Goal: Answer question/provide support

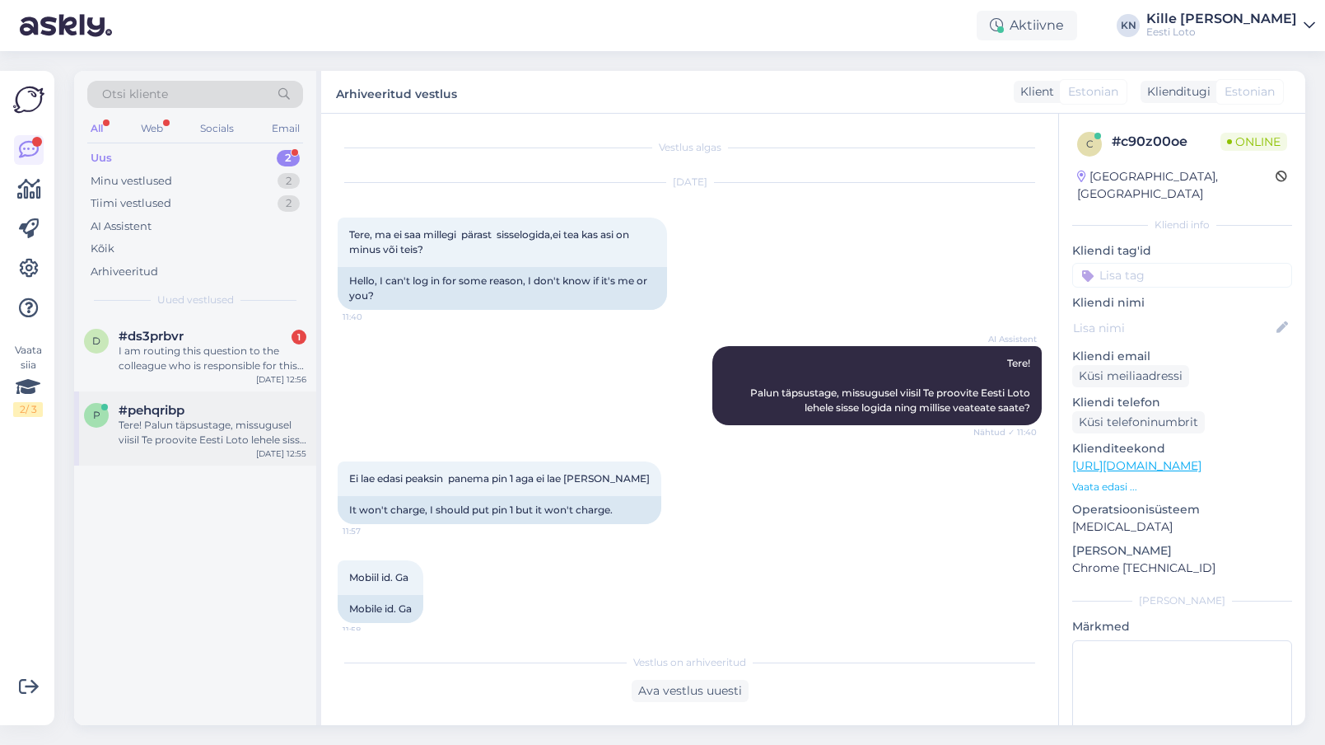
scroll to position [3, 0]
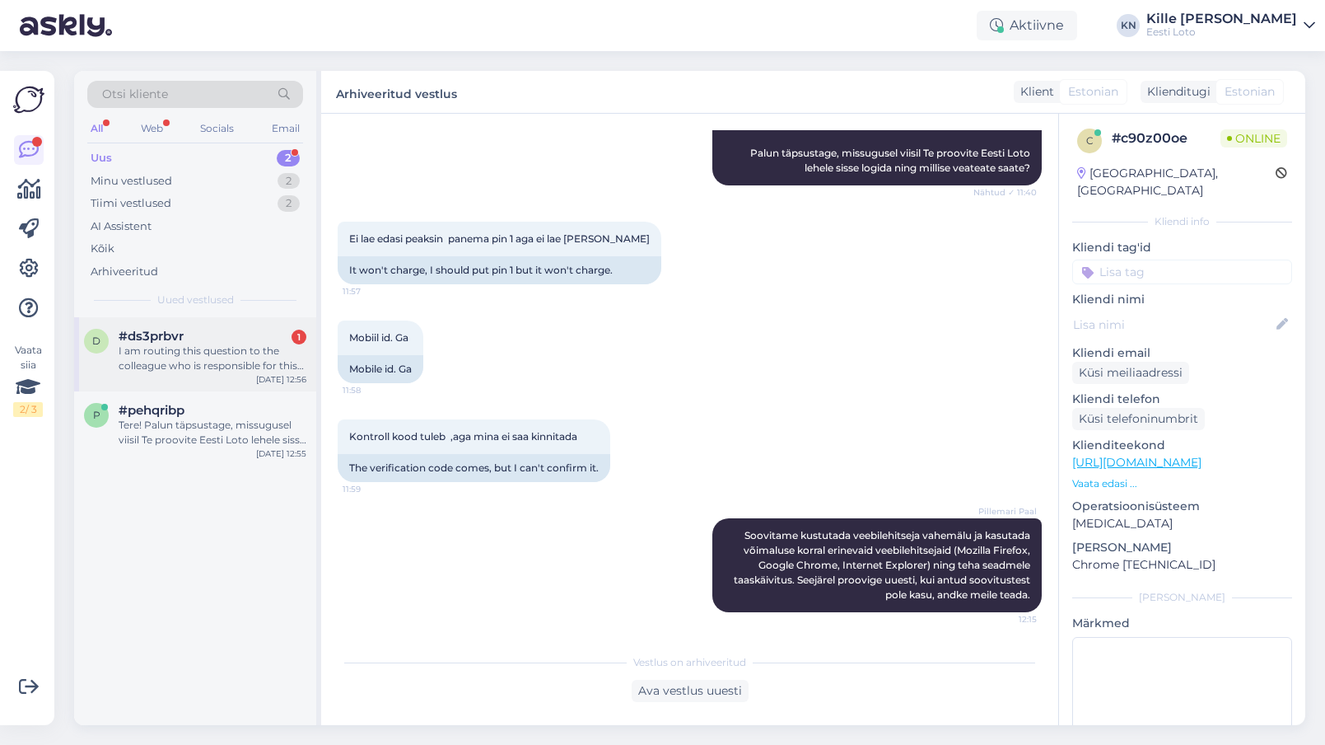
click at [233, 360] on div "I am routing this question to the colleague who is responsible for this topic. …" at bounding box center [213, 358] width 188 height 30
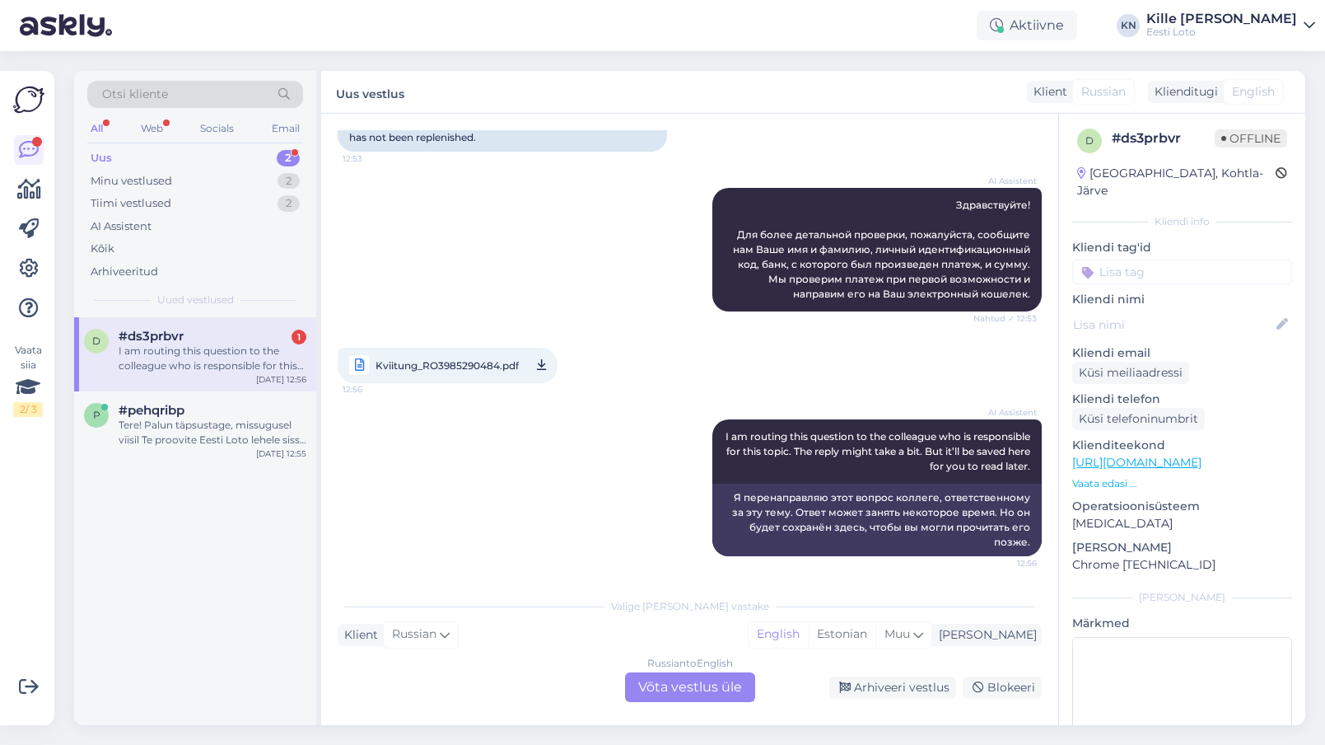
scroll to position [0, 0]
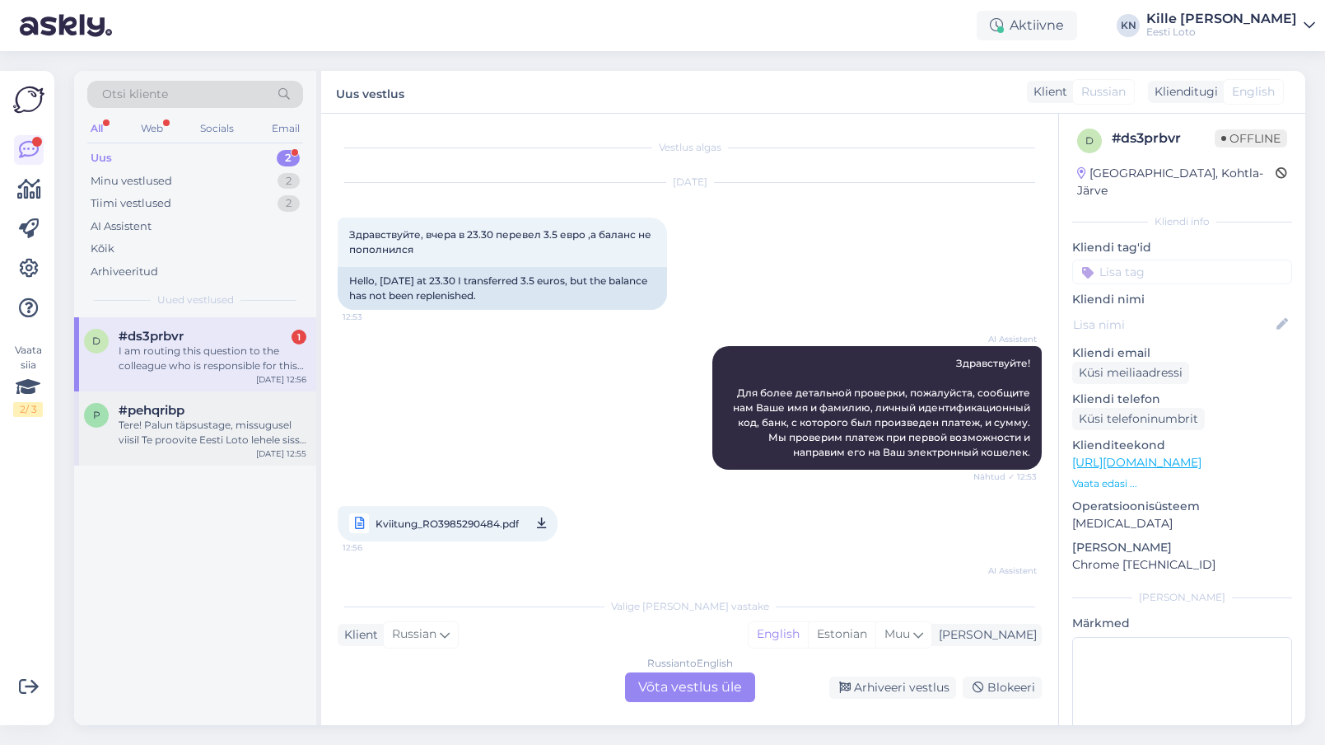
click at [167, 453] on div "p #pehqribp Tere! Palun täpsustage, missugusel viisil Te proovite Eesti Loto le…" at bounding box center [195, 428] width 242 height 74
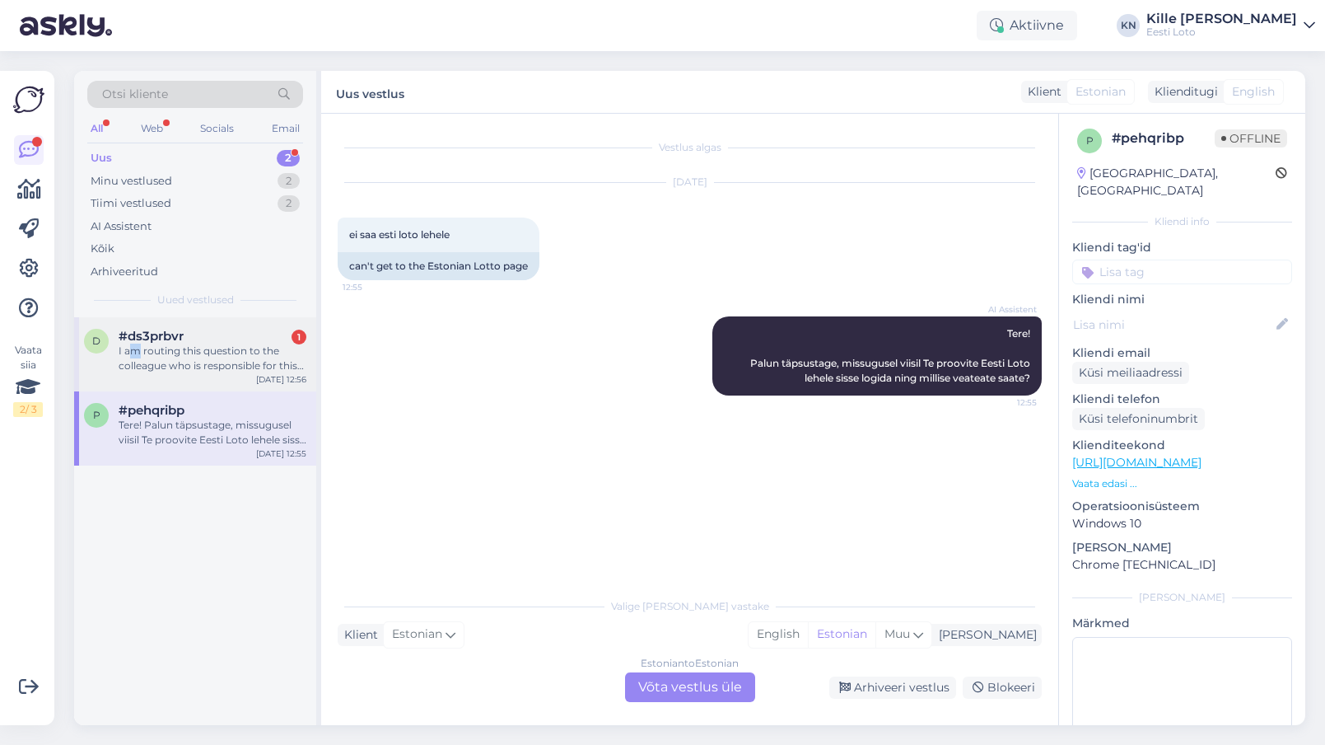
click at [136, 357] on div "I am routing this question to the colleague who is responsible for this topic. …" at bounding box center [213, 358] width 188 height 30
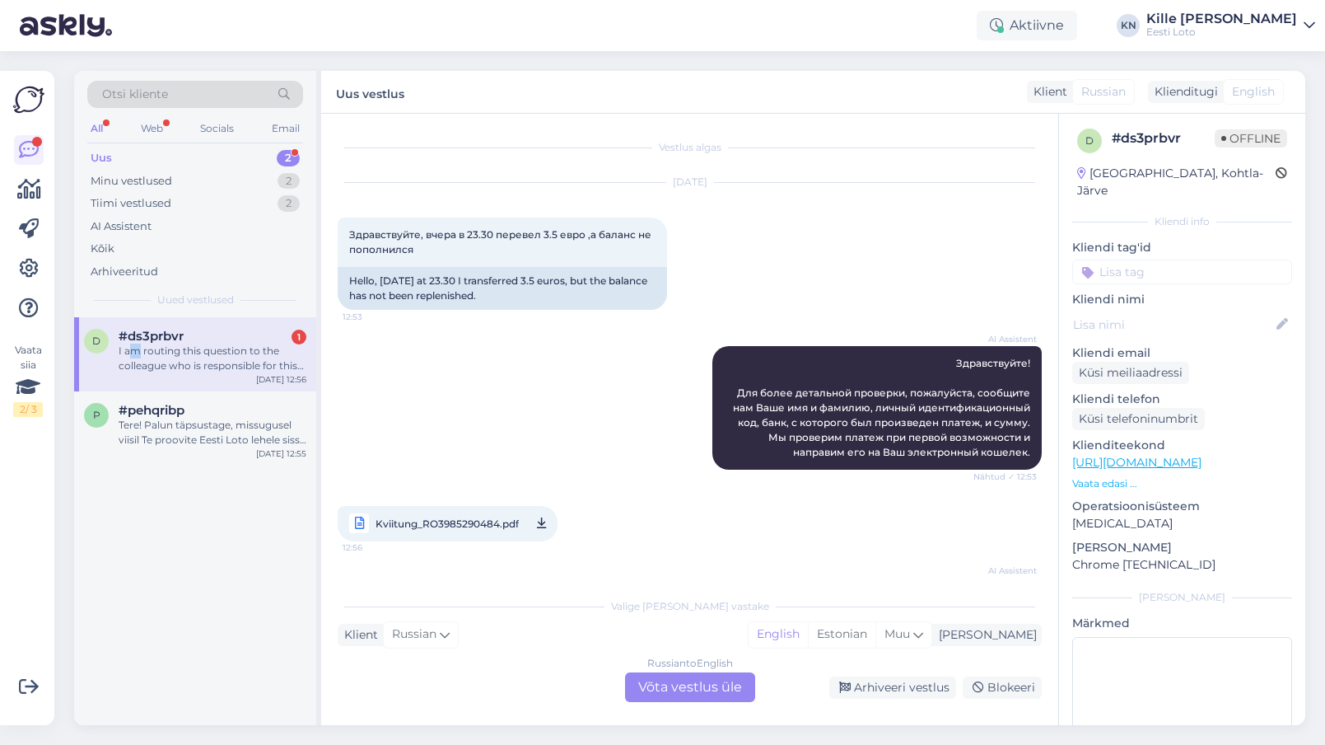
scroll to position [158, 0]
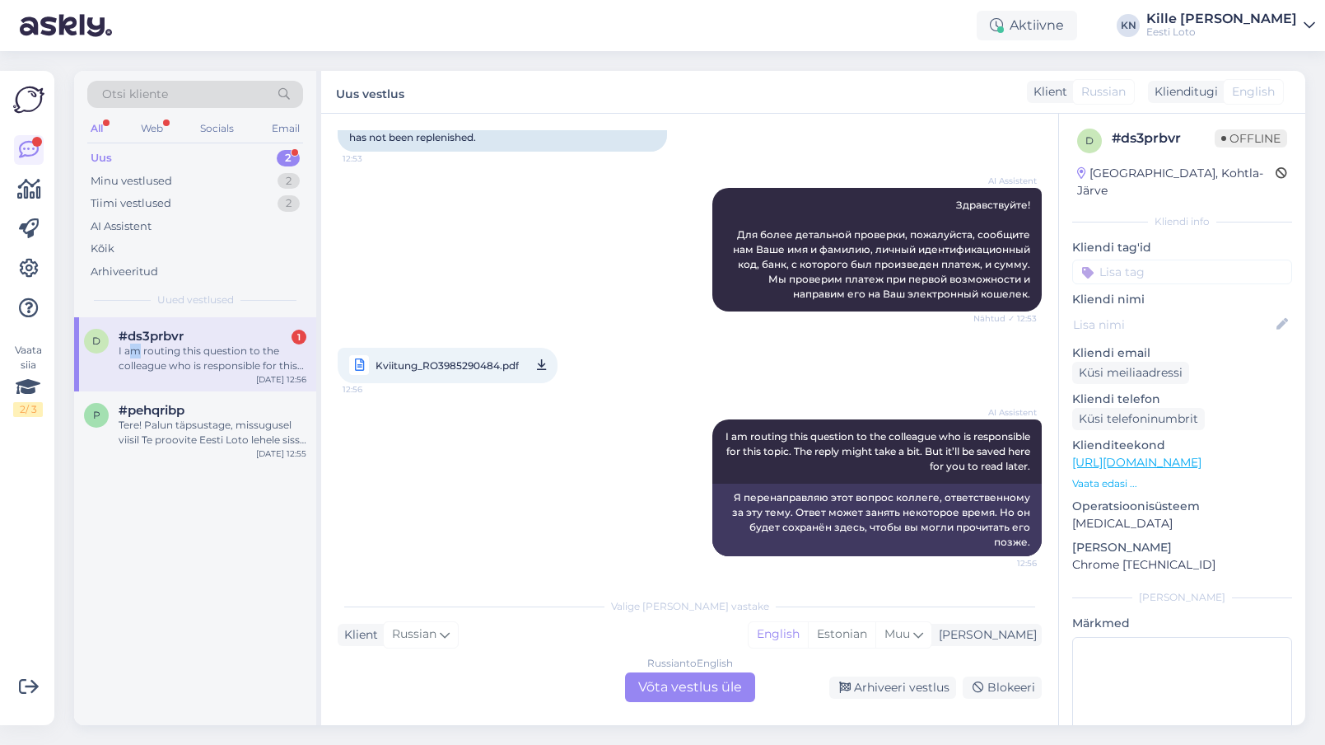
click at [447, 367] on span "Kviitung_RO3985290484.pdf" at bounding box center [447, 365] width 143 height 21
click at [715, 679] on div "Russian to English Võta vestlus üle" at bounding box center [690, 687] width 130 height 30
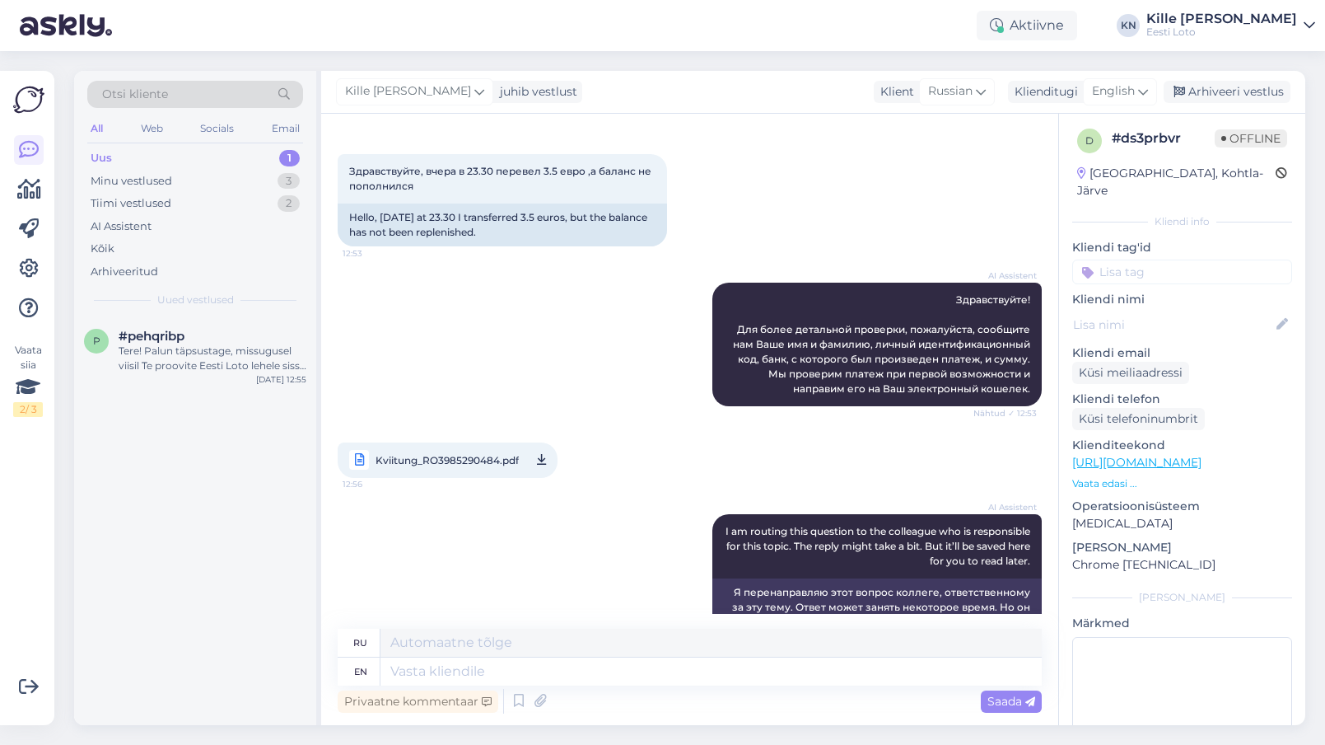
scroll to position [119, 0]
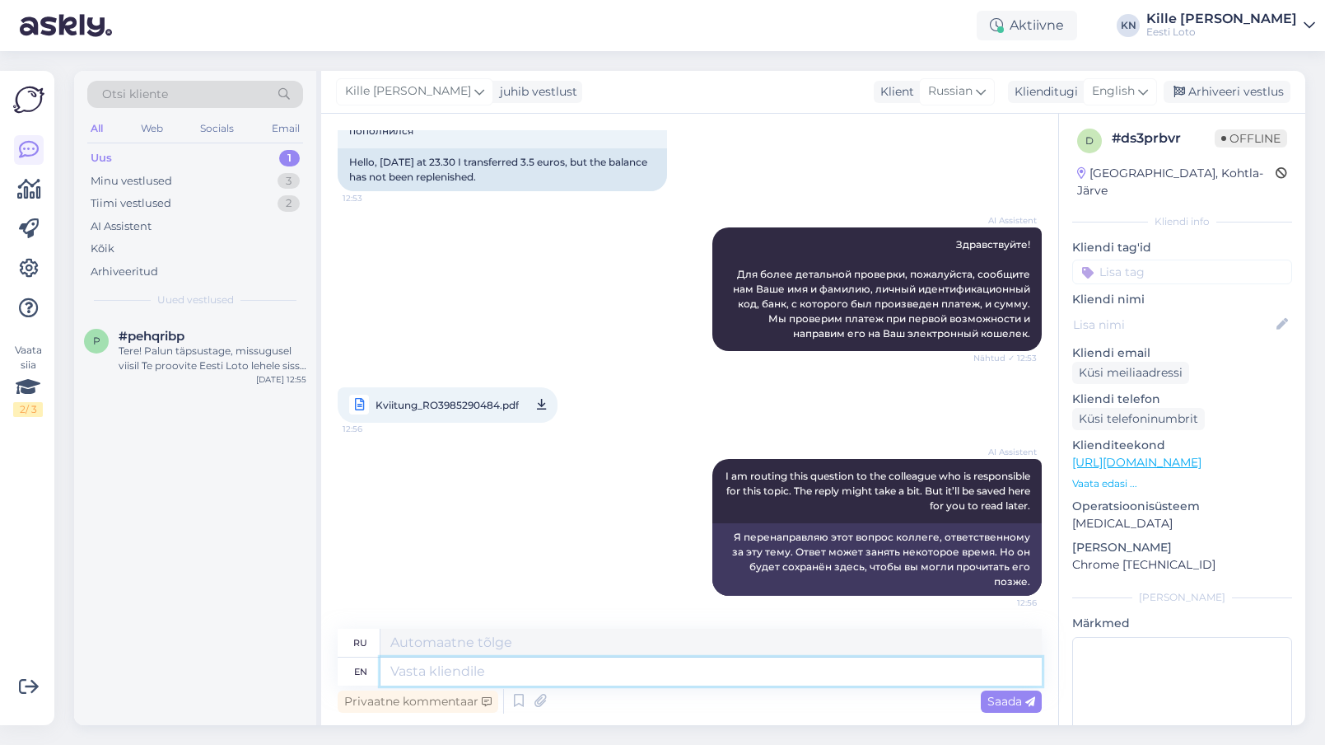
click at [540, 669] on textarea at bounding box center [711, 671] width 661 height 28
paste textarea "Kahjuks Teie sissemakse ebaõnnestus tehnilise [PERSON_NAME] tõttu. Kontrollisim…"
type textarea "Kahjuks Teie sissemakse ebaõnnestus tehnilise [PERSON_NAME] tõttu. Kontrollisim…"
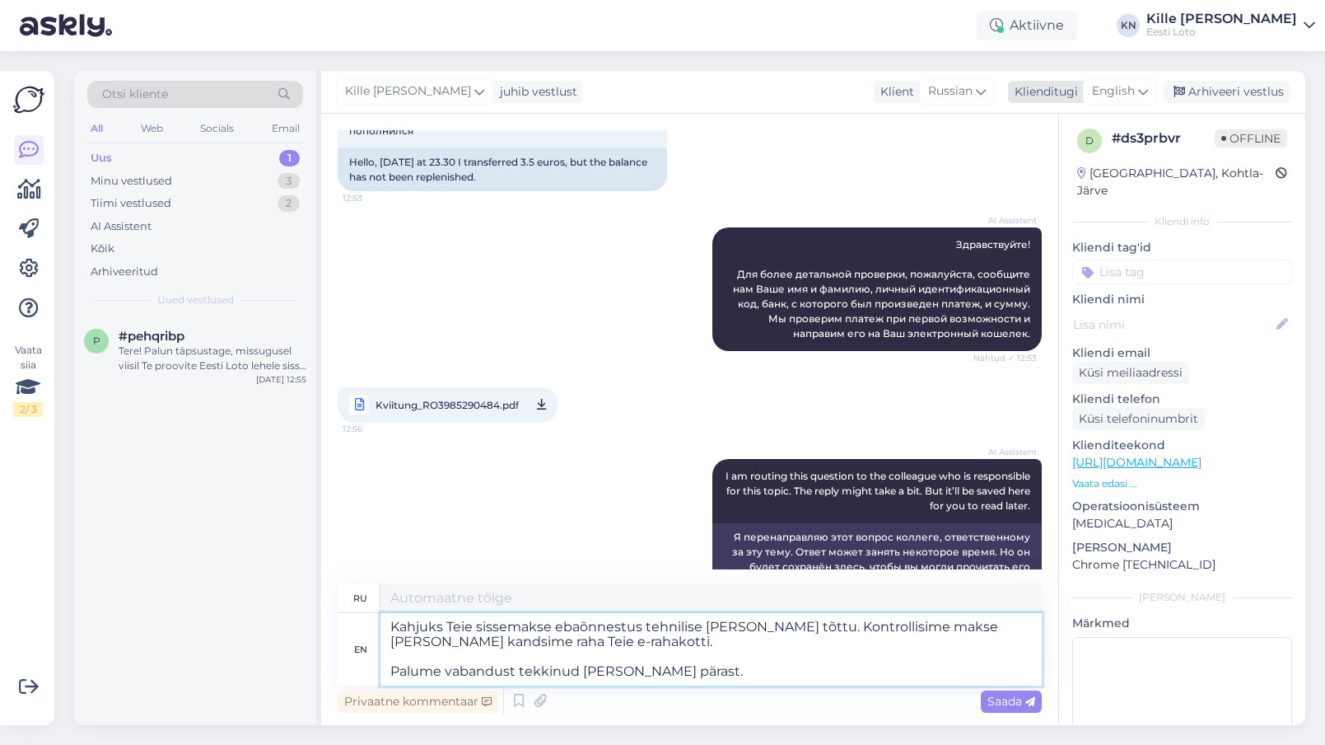
type textarea "Kahjuks Teie sissemakse ebaõnnestus tehnilise [PERSON_NAME] tõttu. Контролируйт…"
type textarea "Kahjuks Teie sissemakse ebaõnnestus tehnilise [PERSON_NAME] tõttu. Kontrollisim…"
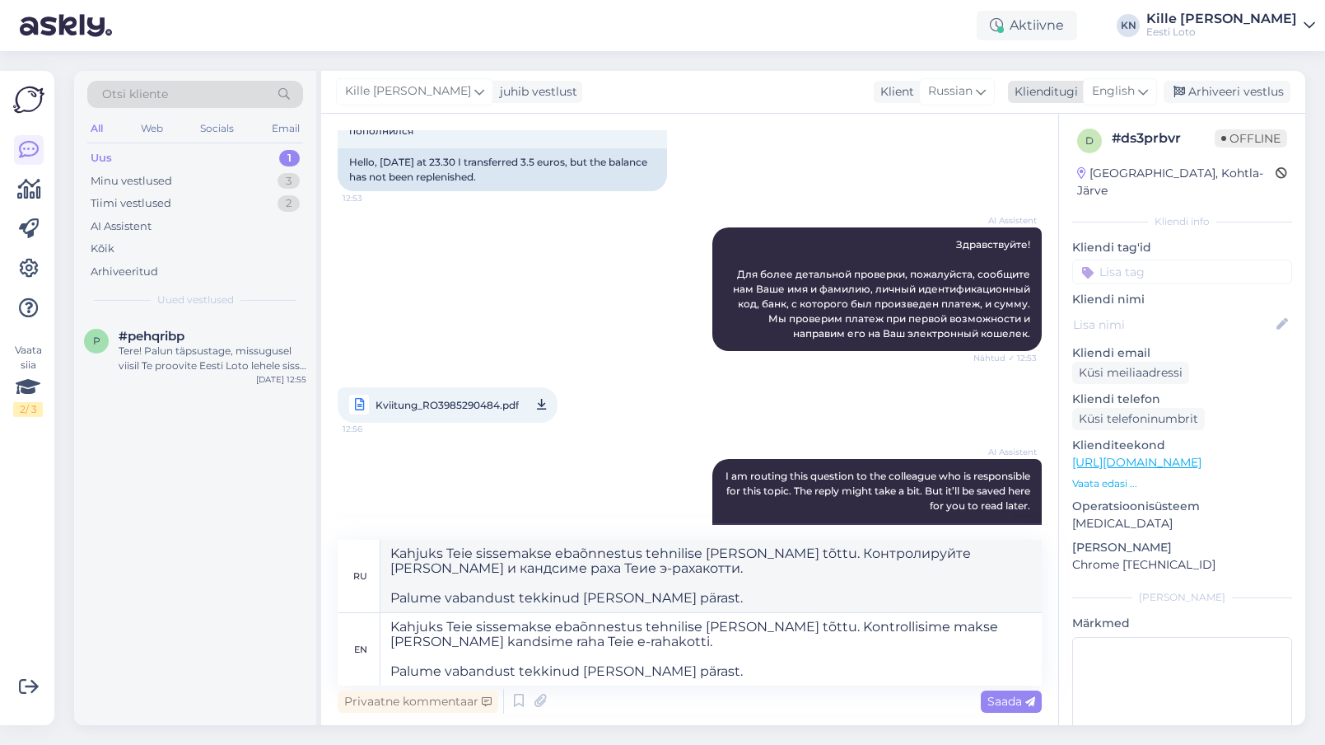
click at [1104, 86] on span "English" at bounding box center [1113, 91] width 43 height 18
click at [1058, 166] on link "Estonian" at bounding box center [1082, 165] width 181 height 26
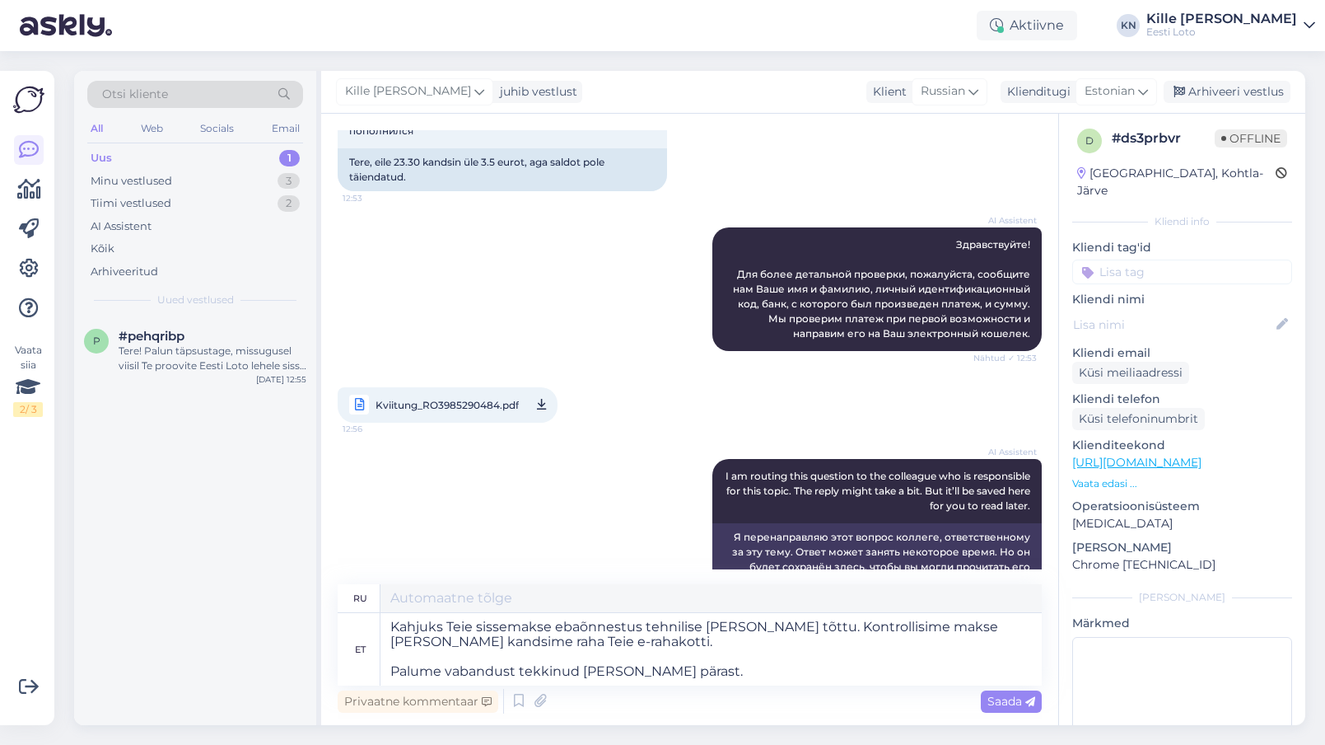
type textarea "К сожалению, ваш депозит не был зачислен из-за технической ошибки. Мы проверили…"
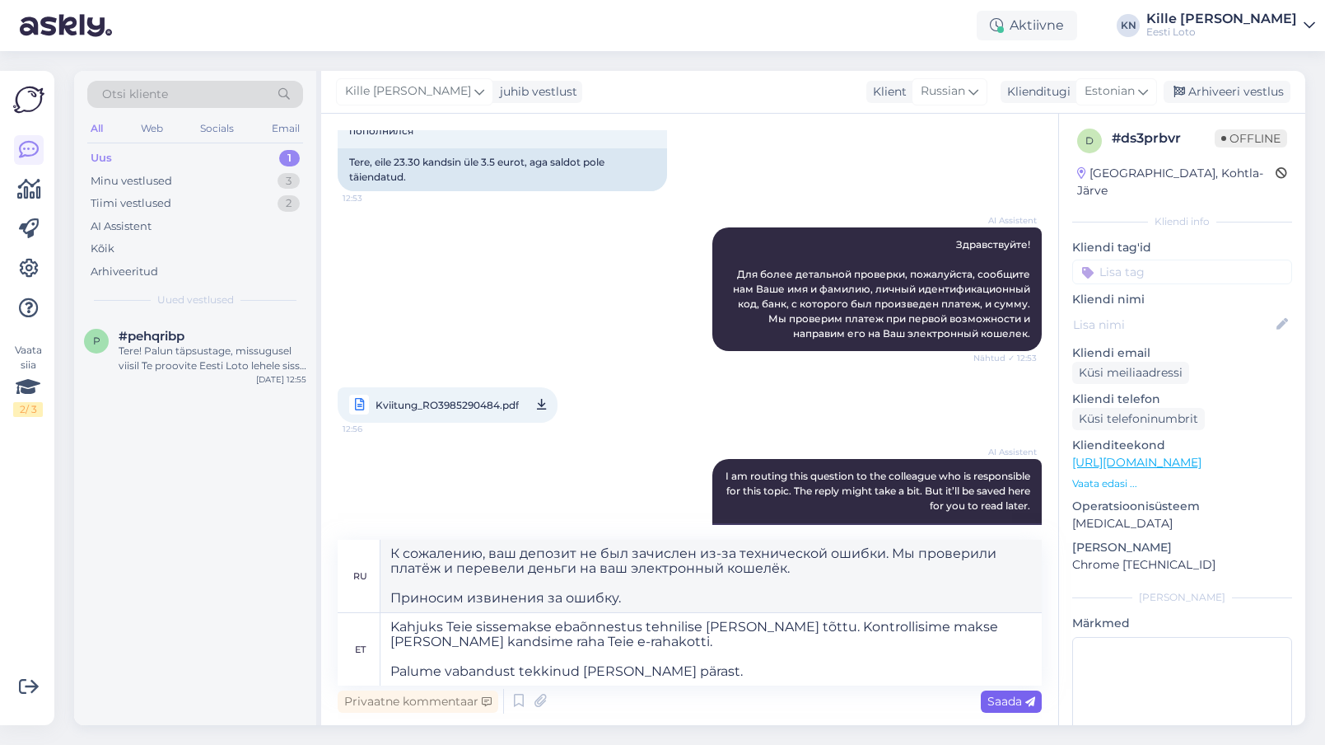
click at [1019, 705] on span "Saada" at bounding box center [1012, 701] width 48 height 15
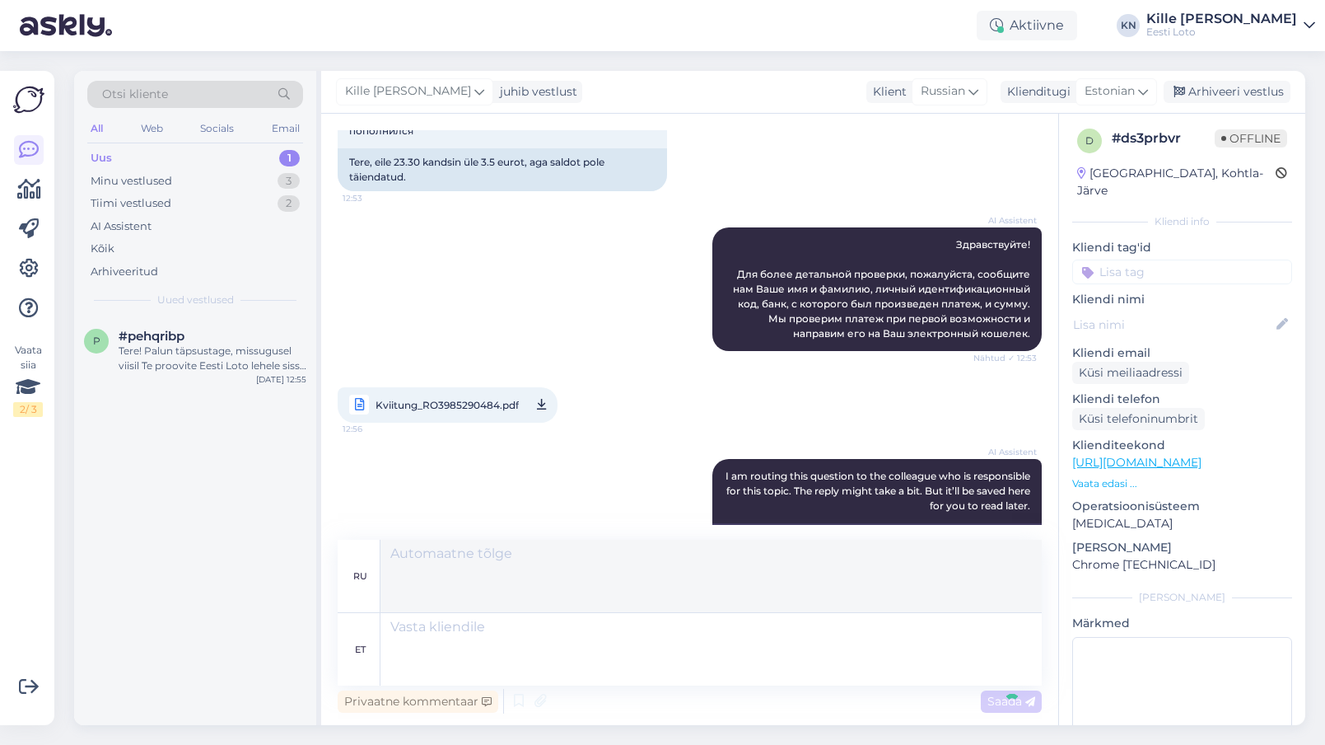
scroll to position [321, 0]
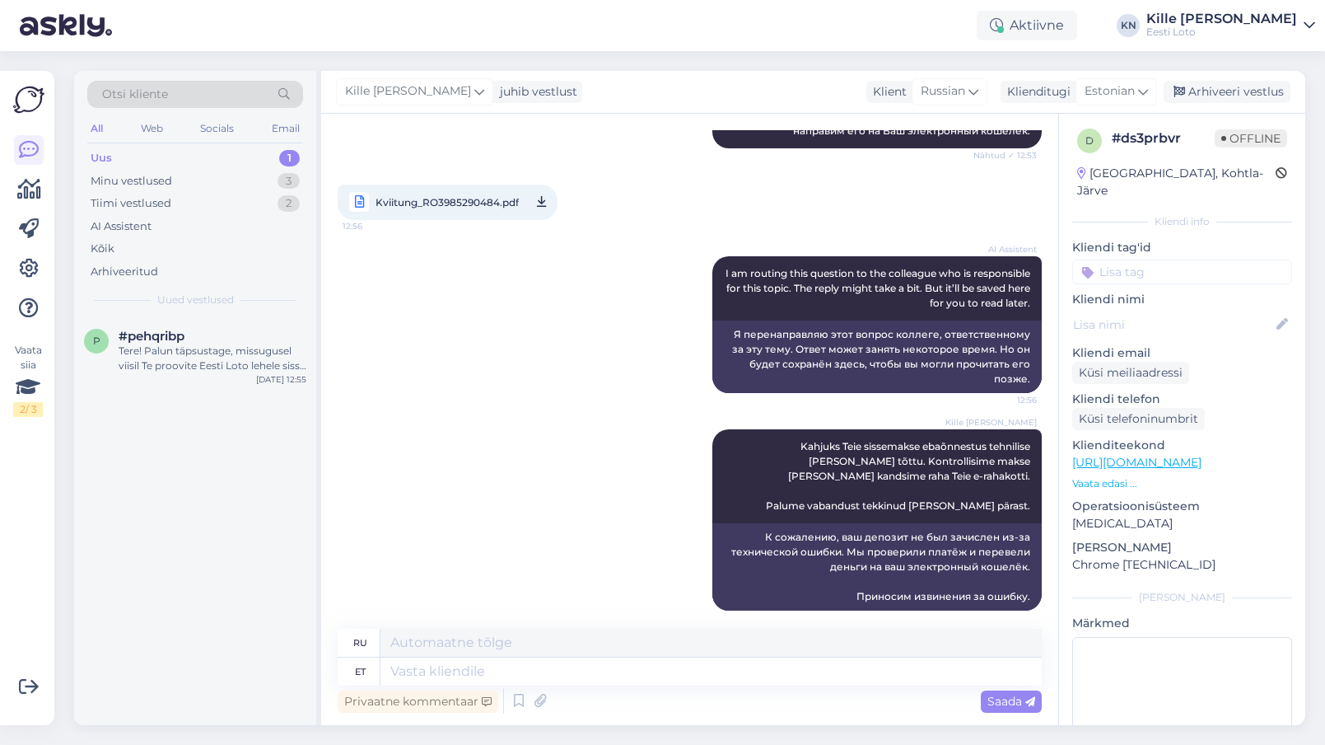
click at [1156, 259] on input at bounding box center [1182, 271] width 220 height 25
type input "e-ra"
click at [1159, 312] on span "E-rahakott" at bounding box center [1183, 317] width 54 height 10
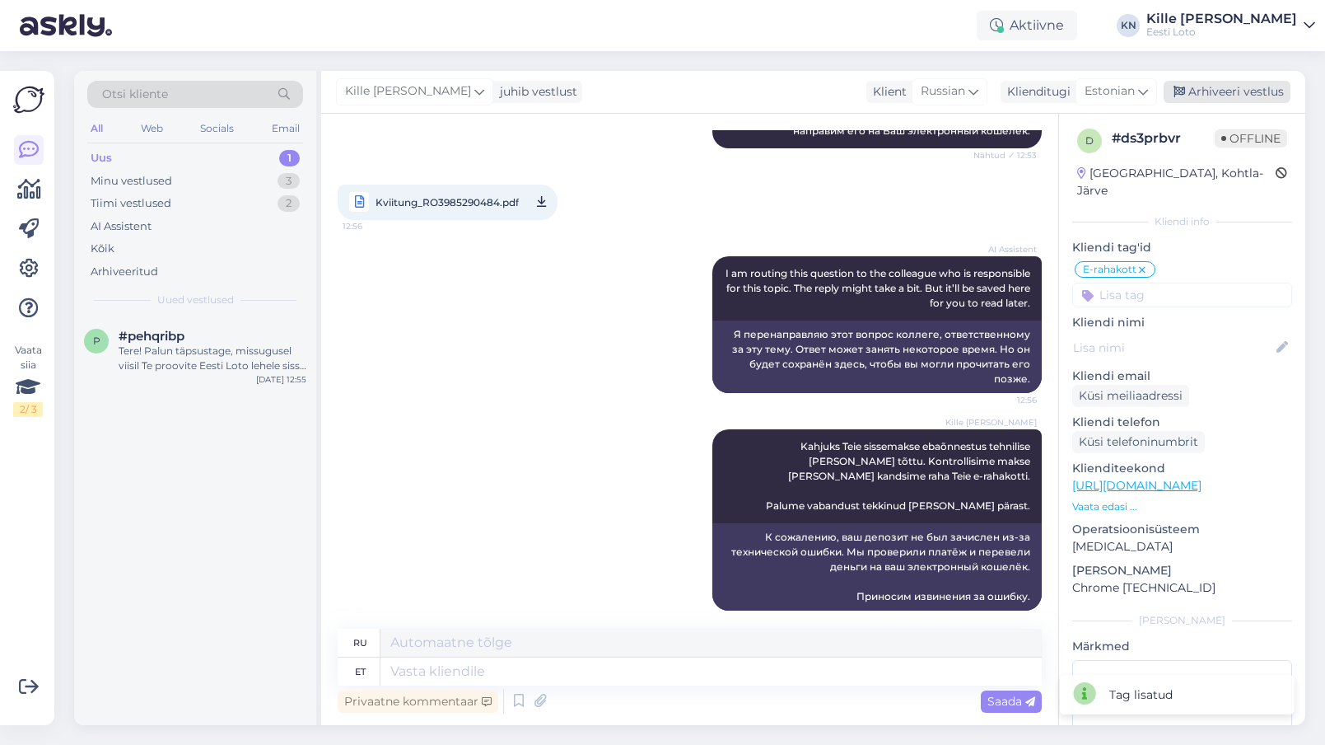
click at [1217, 86] on div "Arhiveeri vestlus" at bounding box center [1227, 92] width 127 height 22
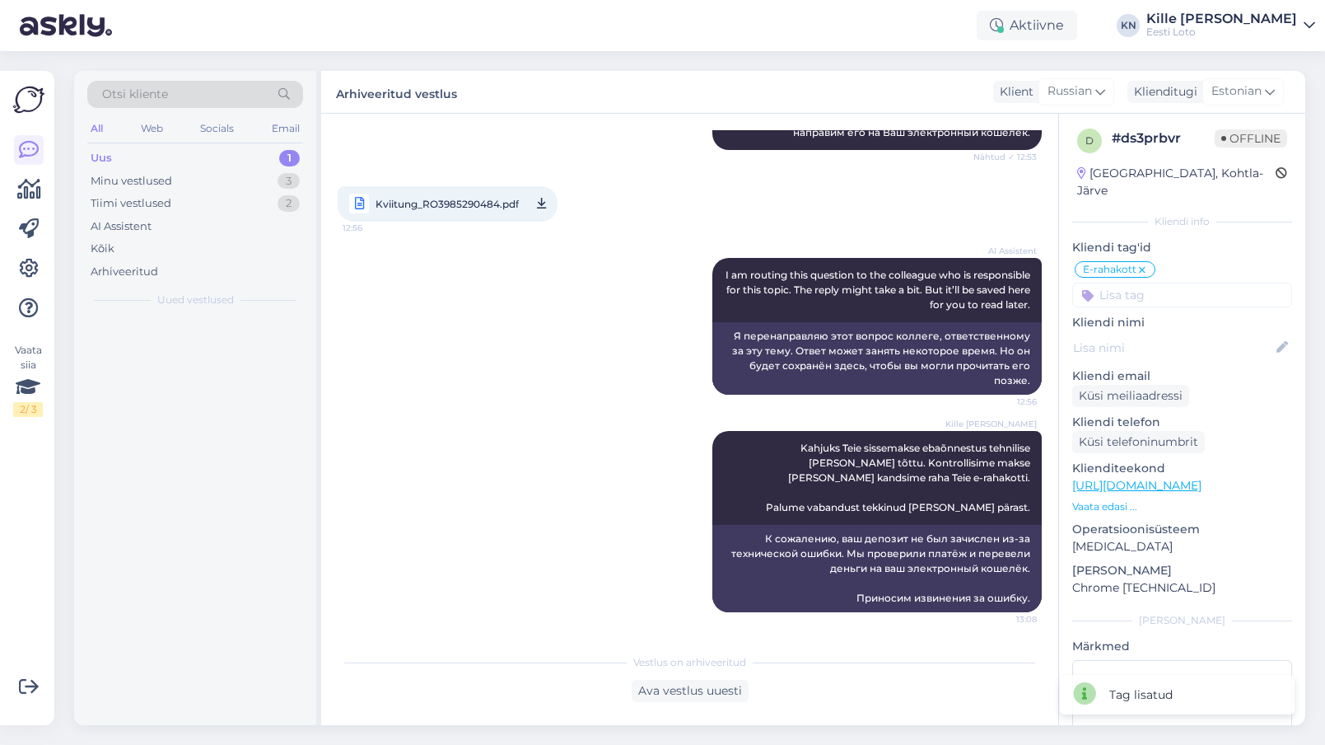
scroll to position [305, 0]
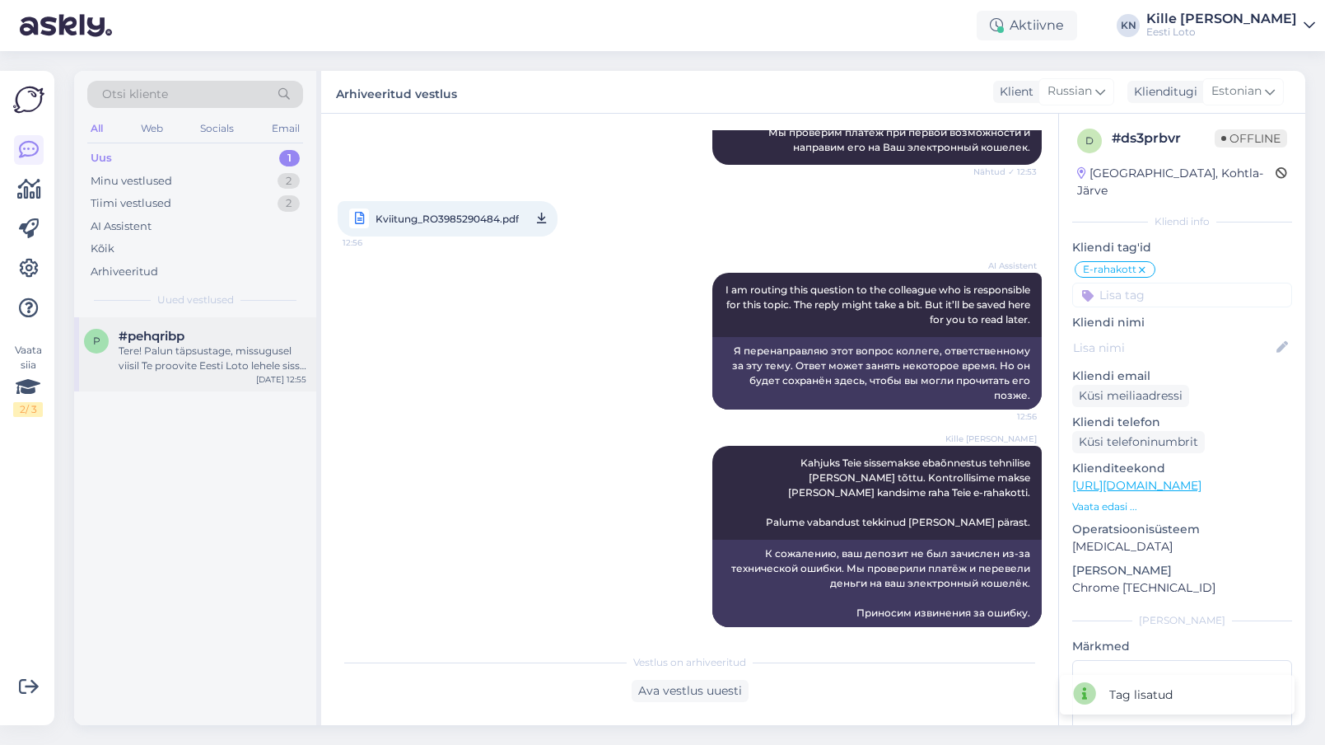
click at [205, 352] on div "Tere! Palun täpsustage, missugusel viisil Te proovite Eesti Loto lehele sisse l…" at bounding box center [213, 358] width 188 height 30
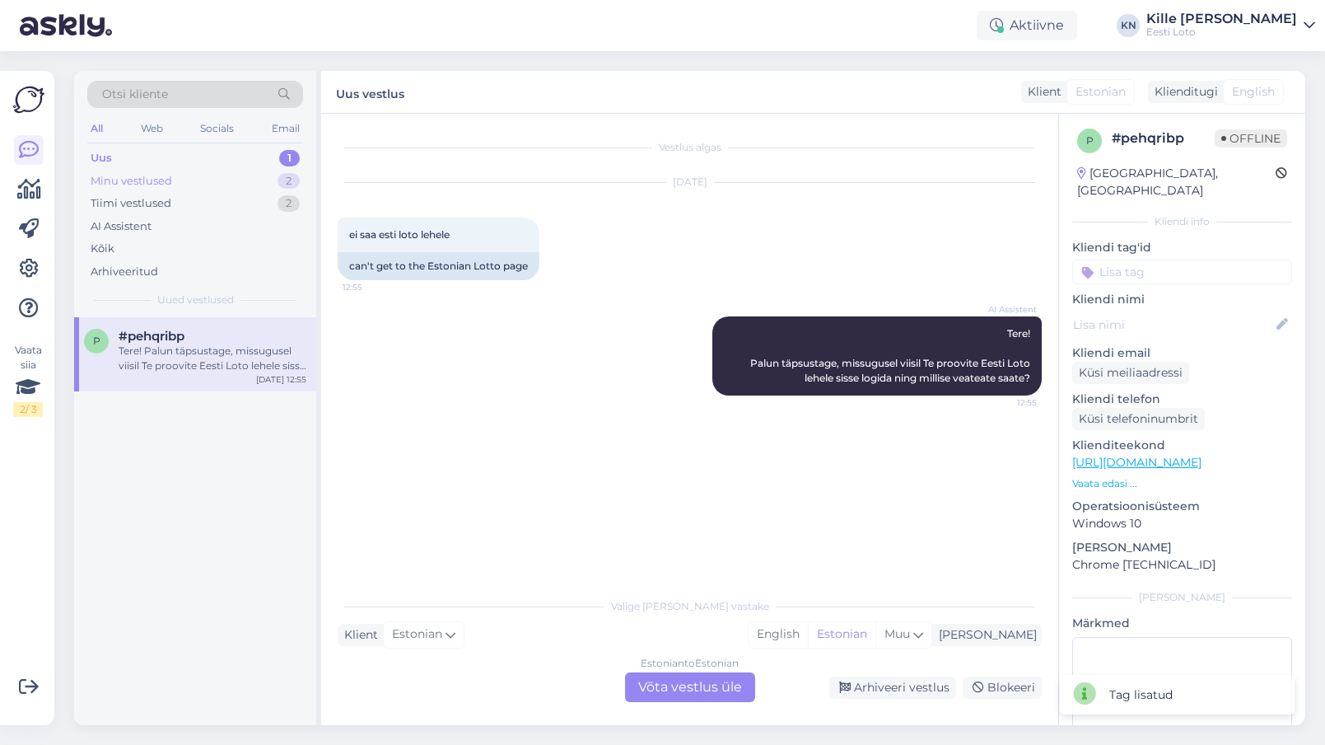
click at [187, 188] on div "Minu vestlused 2" at bounding box center [195, 181] width 216 height 23
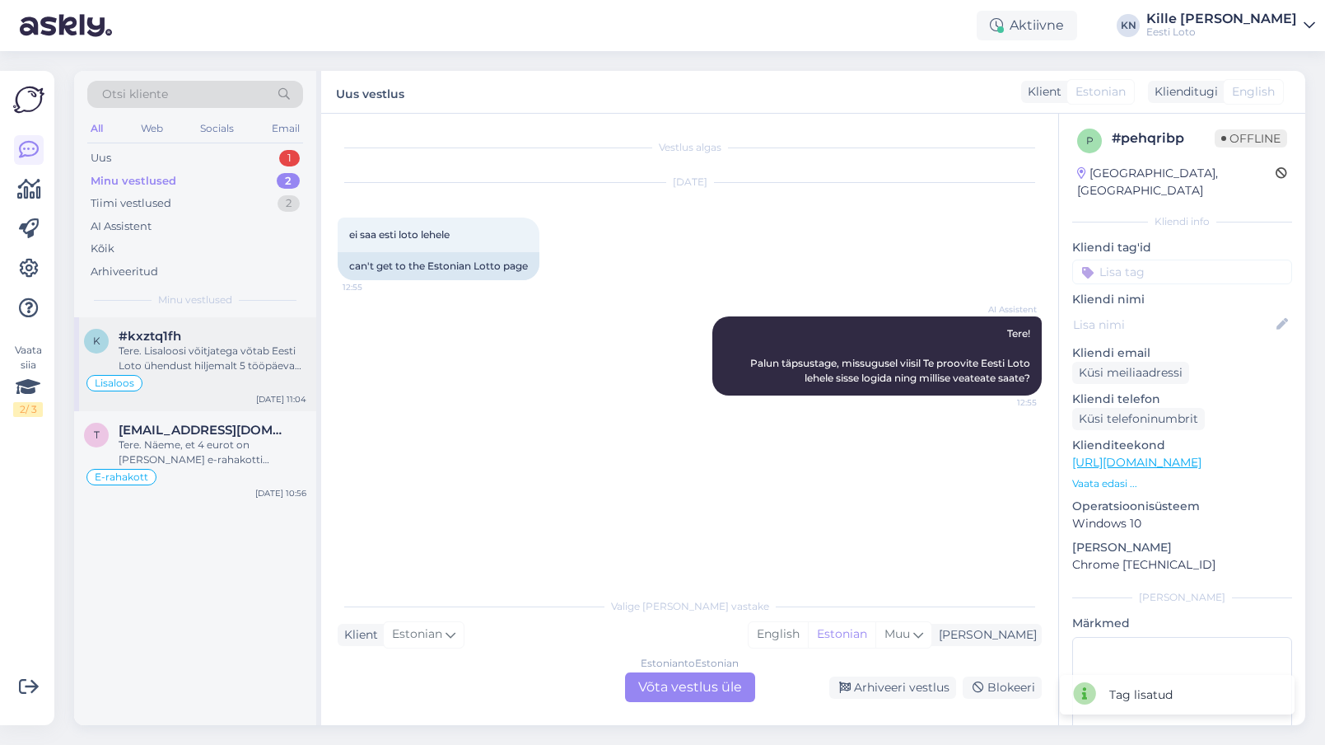
click at [188, 339] on div "#kxztq1fh" at bounding box center [213, 336] width 188 height 15
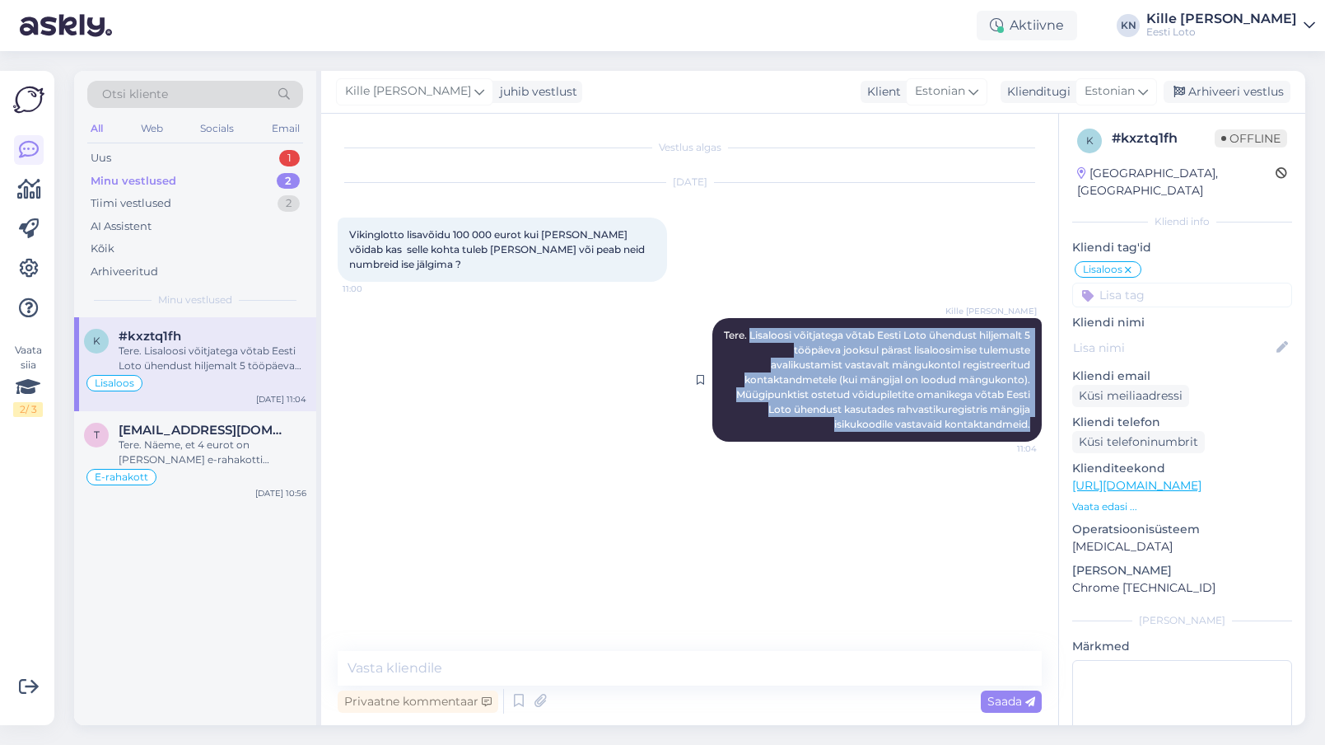
drag, startPoint x: 1030, startPoint y: 430, endPoint x: 756, endPoint y: 330, distance: 291.8
click at [756, 330] on div "Kille Nevolihhin Tere. Lisaloosi võitjatega võtab Eesti Loto ühendust hiljemalt…" at bounding box center [876, 380] width 329 height 124
copy span "Lisaloosi võitjatega võtab Eesti Loto ühendust hiljemalt 5 tööpäeva jooksul pär…"
click at [26, 270] on icon at bounding box center [29, 269] width 20 height 20
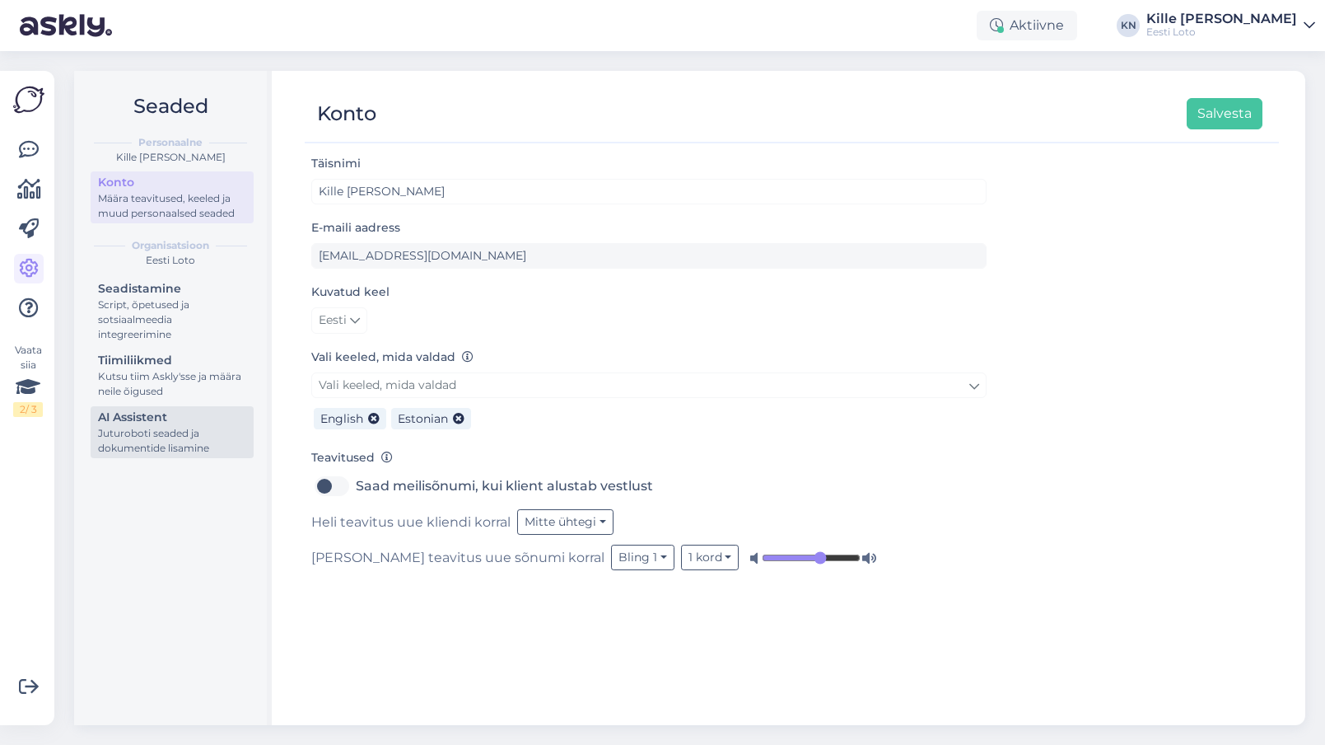
click at [130, 427] on div "Juturoboti seaded ja dokumentide lisamine" at bounding box center [172, 441] width 148 height 30
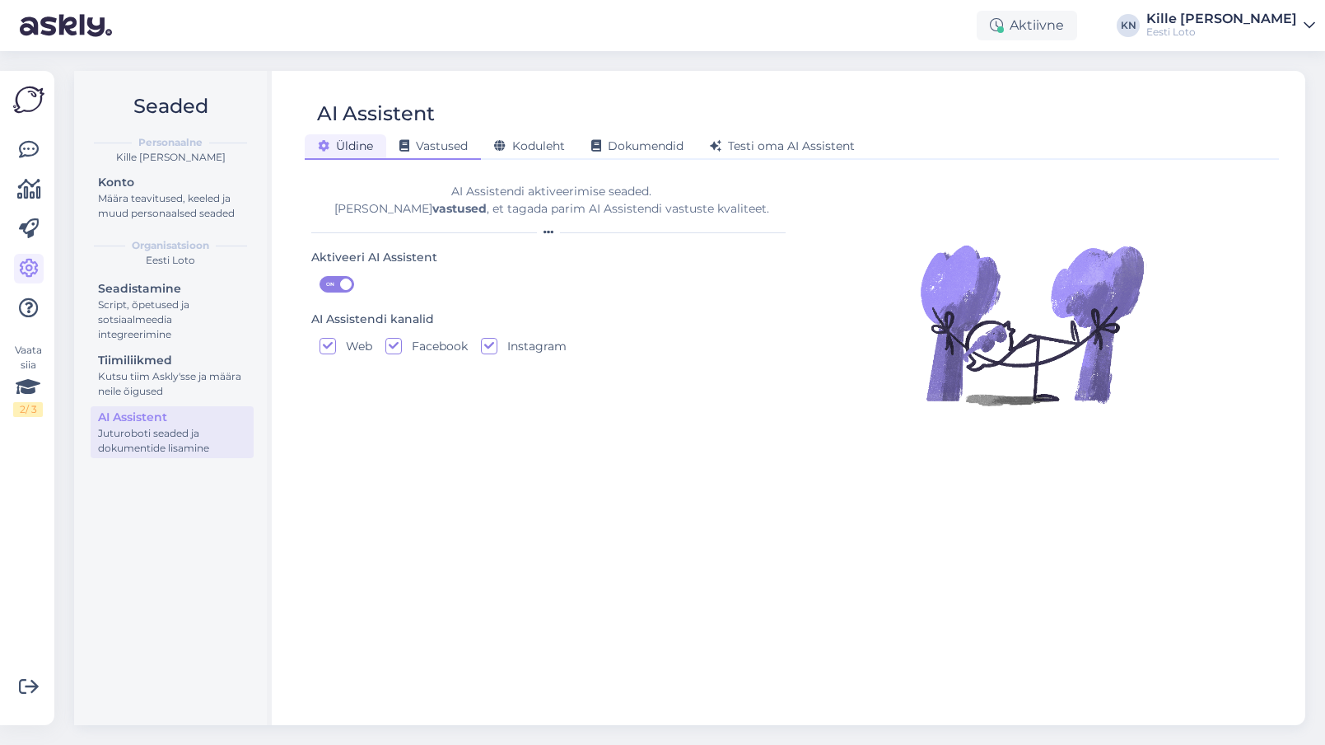
click at [446, 145] on span "Vastused" at bounding box center [433, 145] width 68 height 15
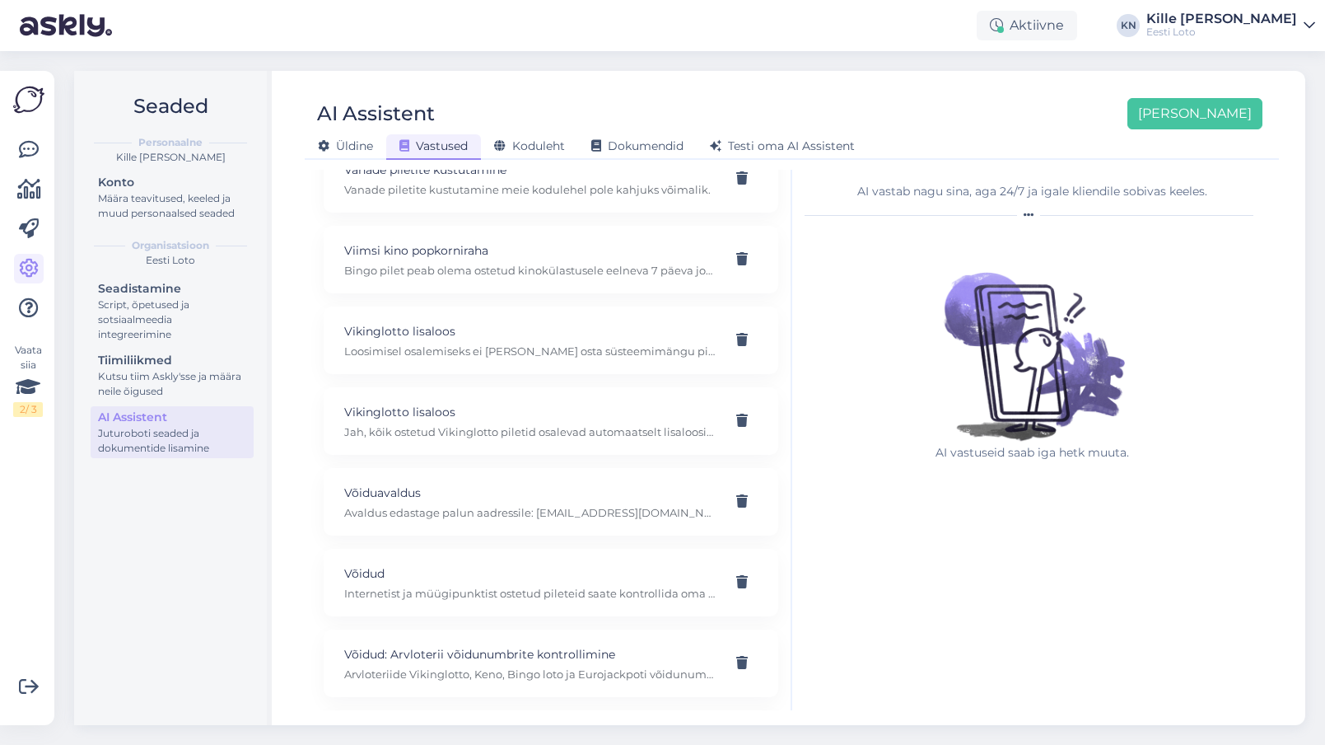
scroll to position [10943, 0]
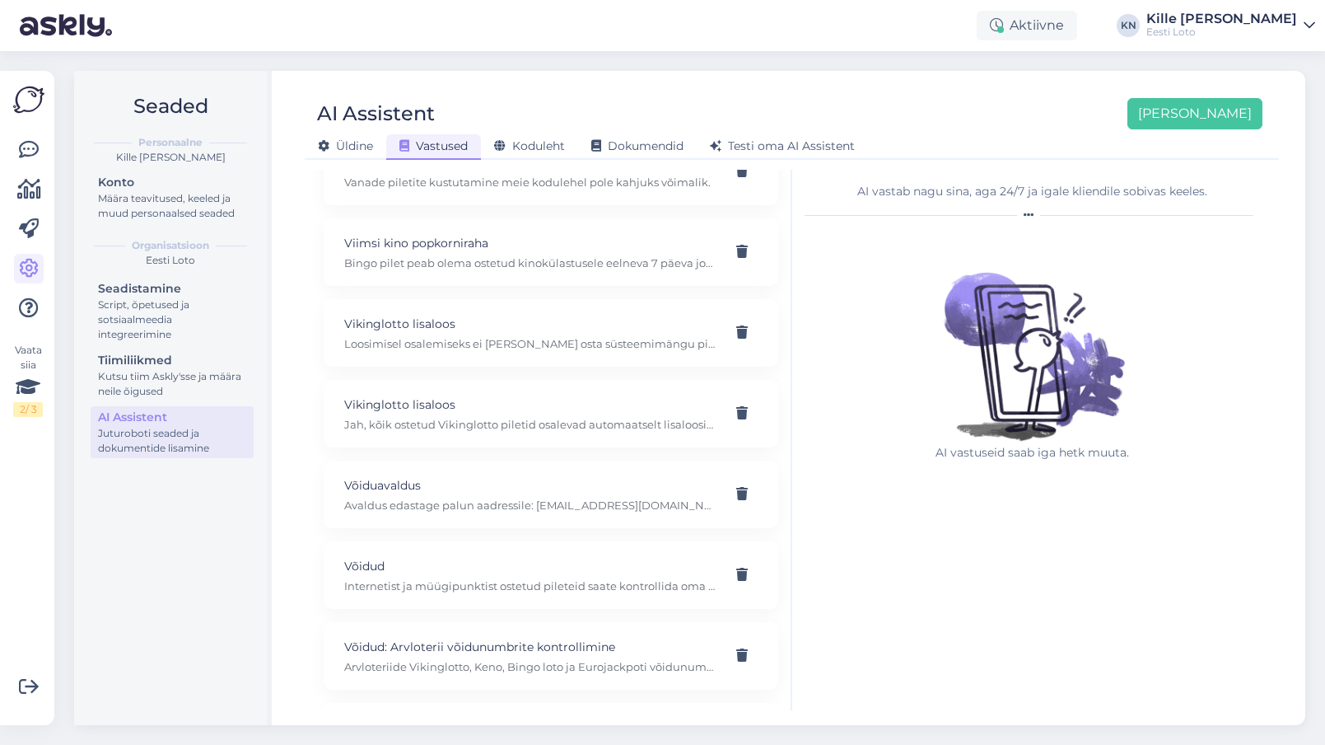
click at [473, 557] on p "Võidud" at bounding box center [531, 566] width 374 height 18
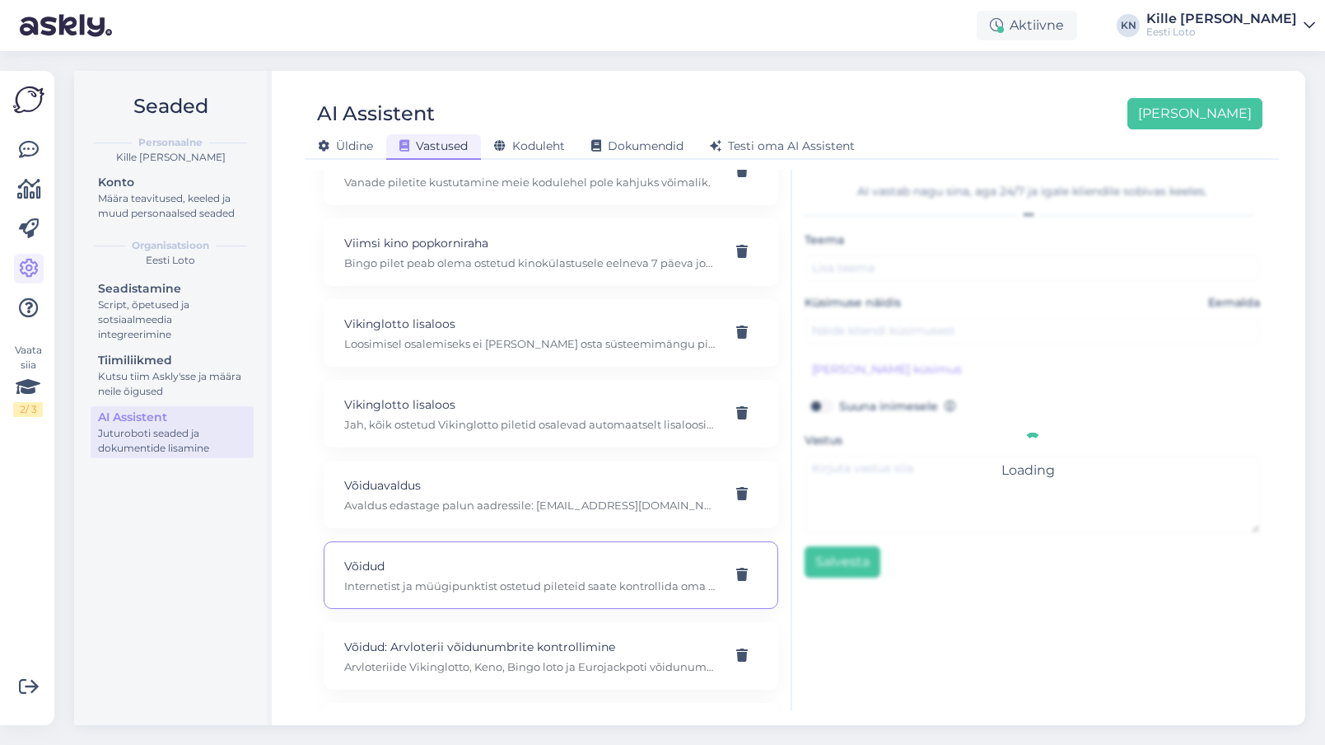
type input "Võidud"
type input "Kuidas saab vaadata oma võitu"
type textarea "Internetist ja müügipunktist ostetud pileteid saate kontrollida oma mängukontol…"
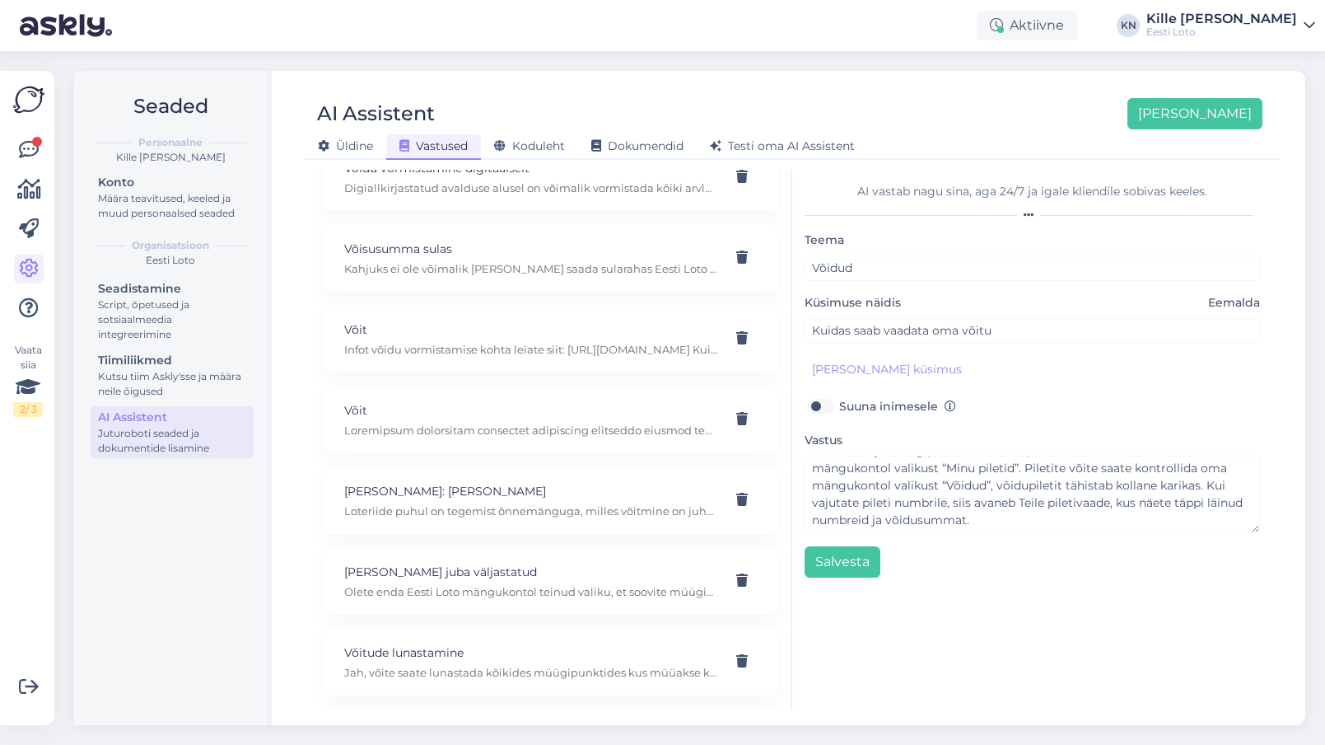
scroll to position [12371, 0]
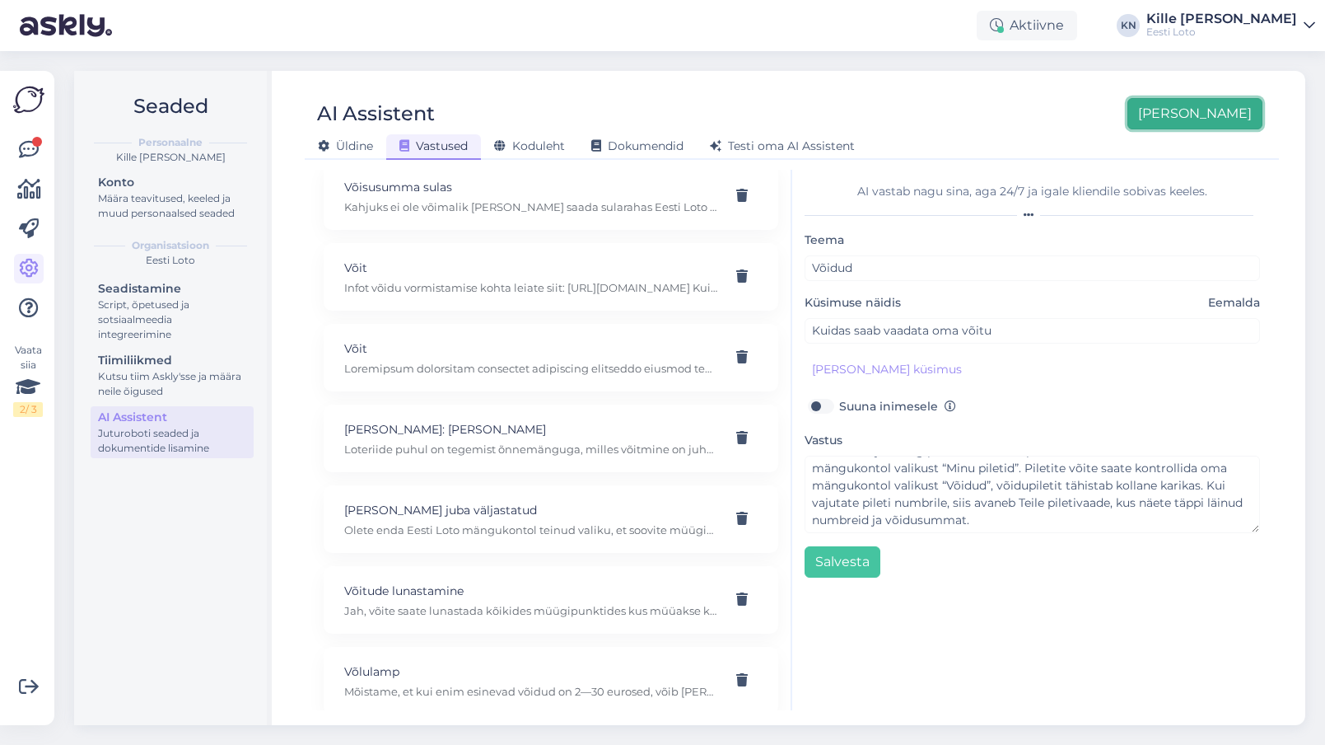
click at [1216, 113] on button "[PERSON_NAME]" at bounding box center [1195, 113] width 135 height 31
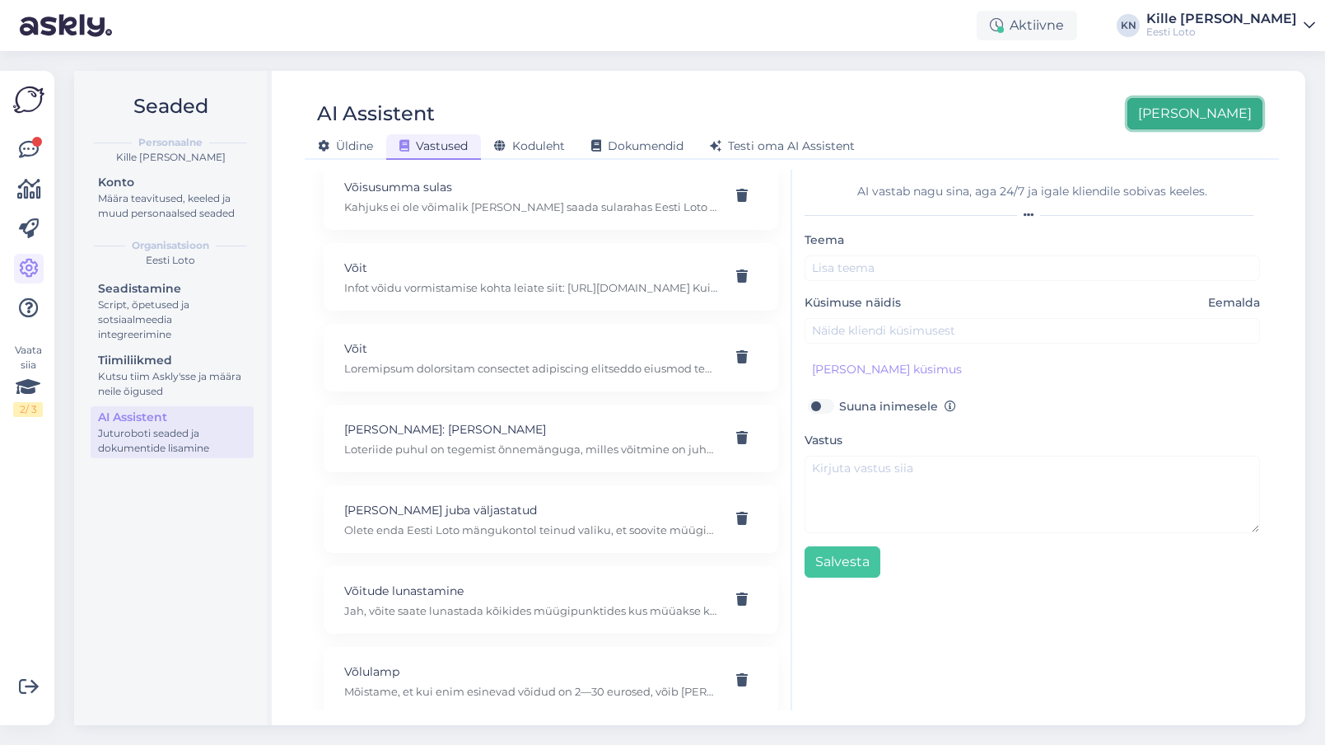
scroll to position [0, 0]
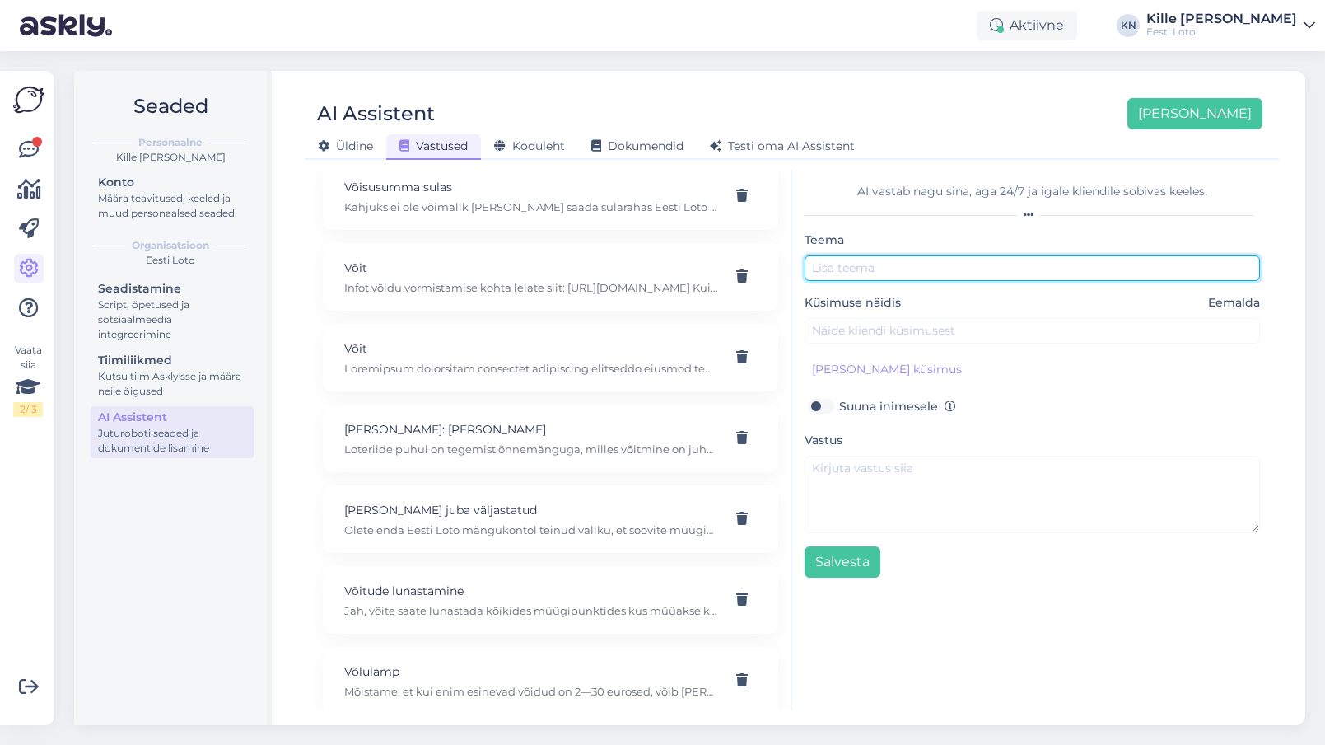
click at [944, 278] on input "text" at bounding box center [1033, 268] width 456 height 26
type input "Võidud"
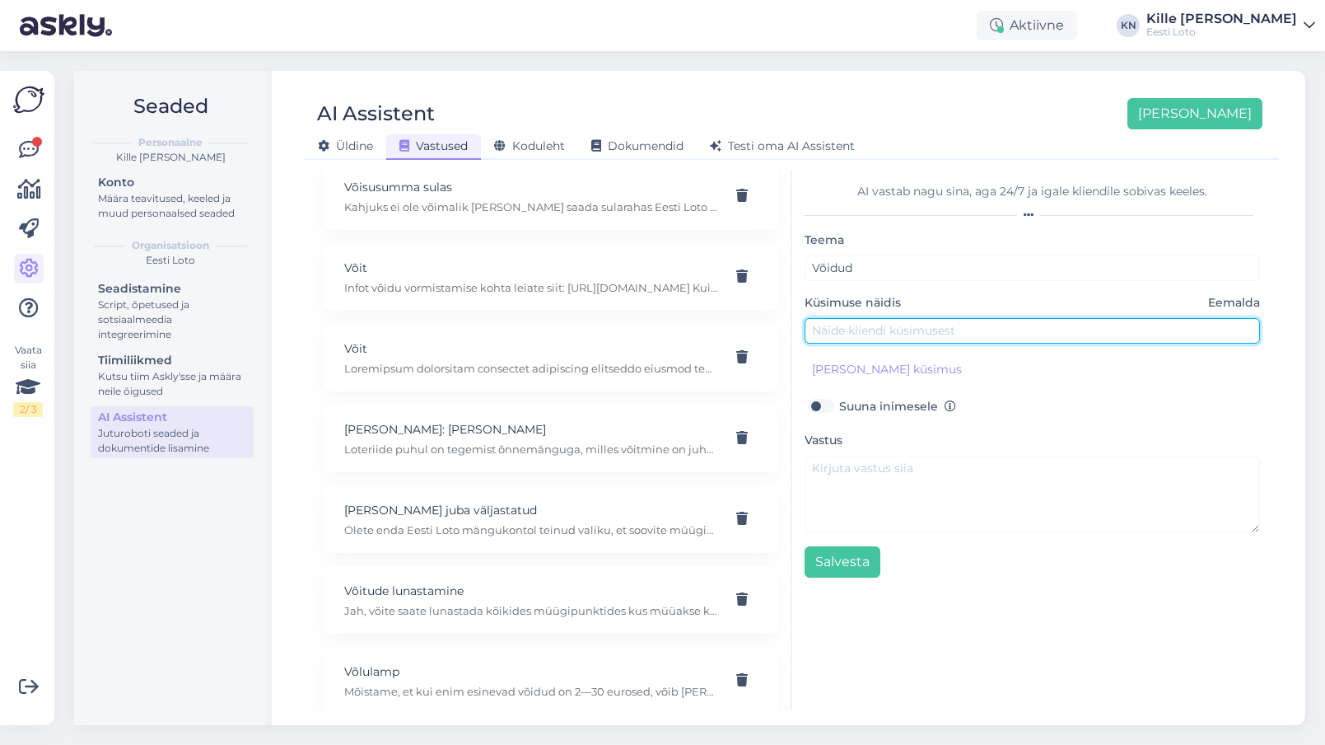
click at [923, 330] on input "text" at bounding box center [1033, 331] width 456 height 26
type input "Kui võidan lisaloosis, siis kas pean ise seda kontrollima kas võitsin või saade…"
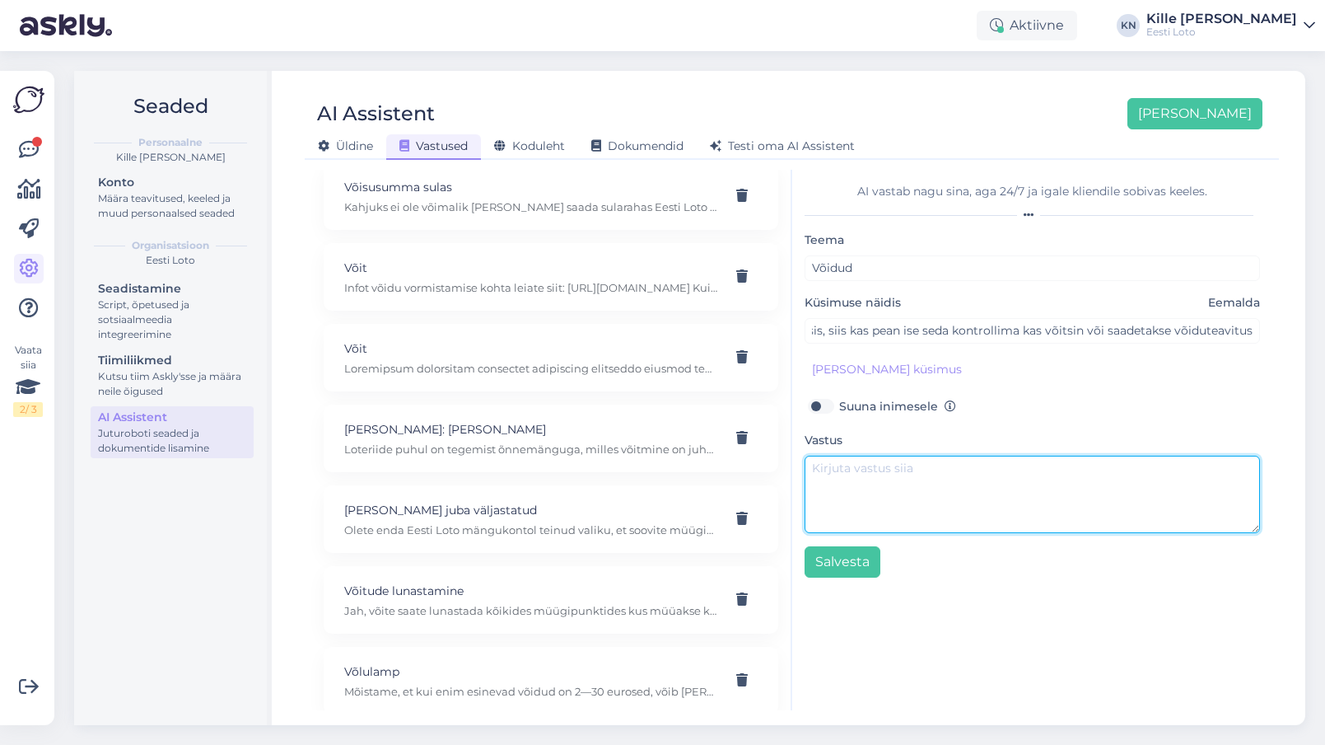
click at [890, 488] on textarea at bounding box center [1033, 493] width 456 height 77
paste textarea "Lisaloosi võitjatega võtab Eesti Loto ühendust hiljemalt 5 tööpäeva jooksul pär…"
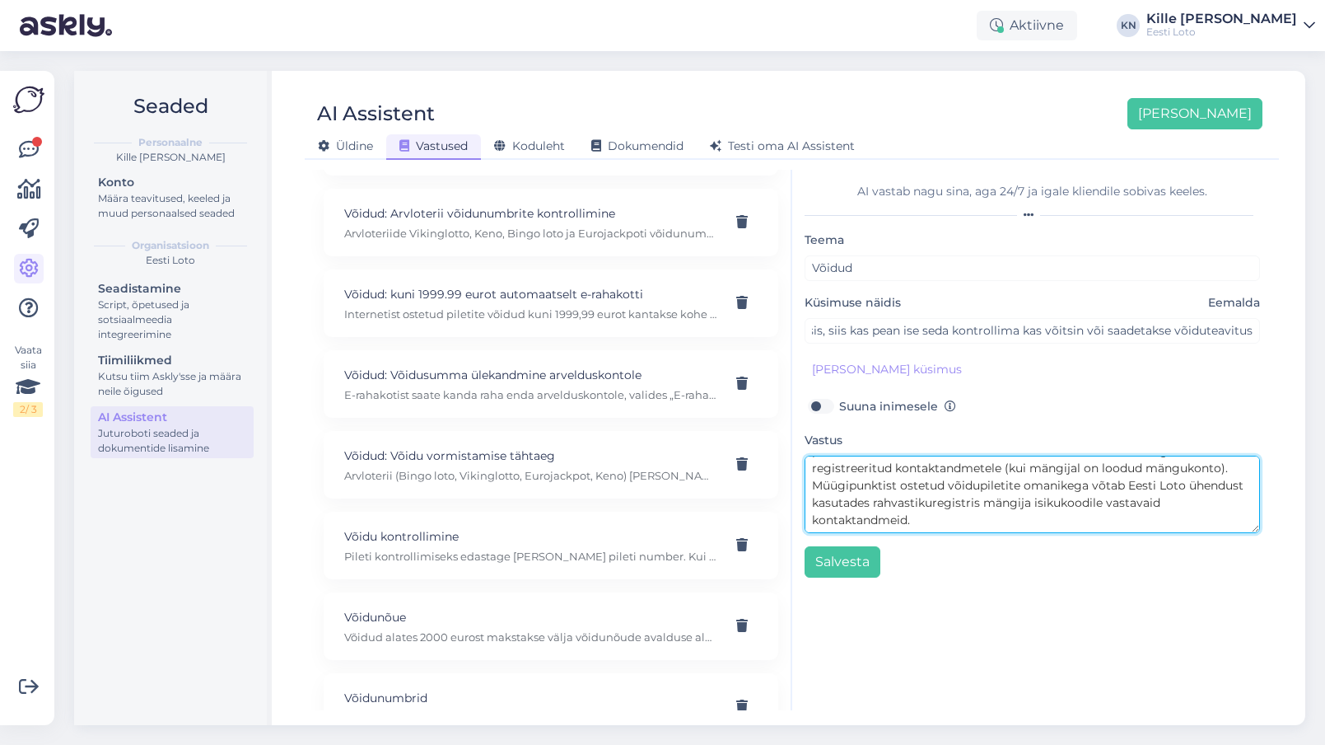
scroll to position [11353, 0]
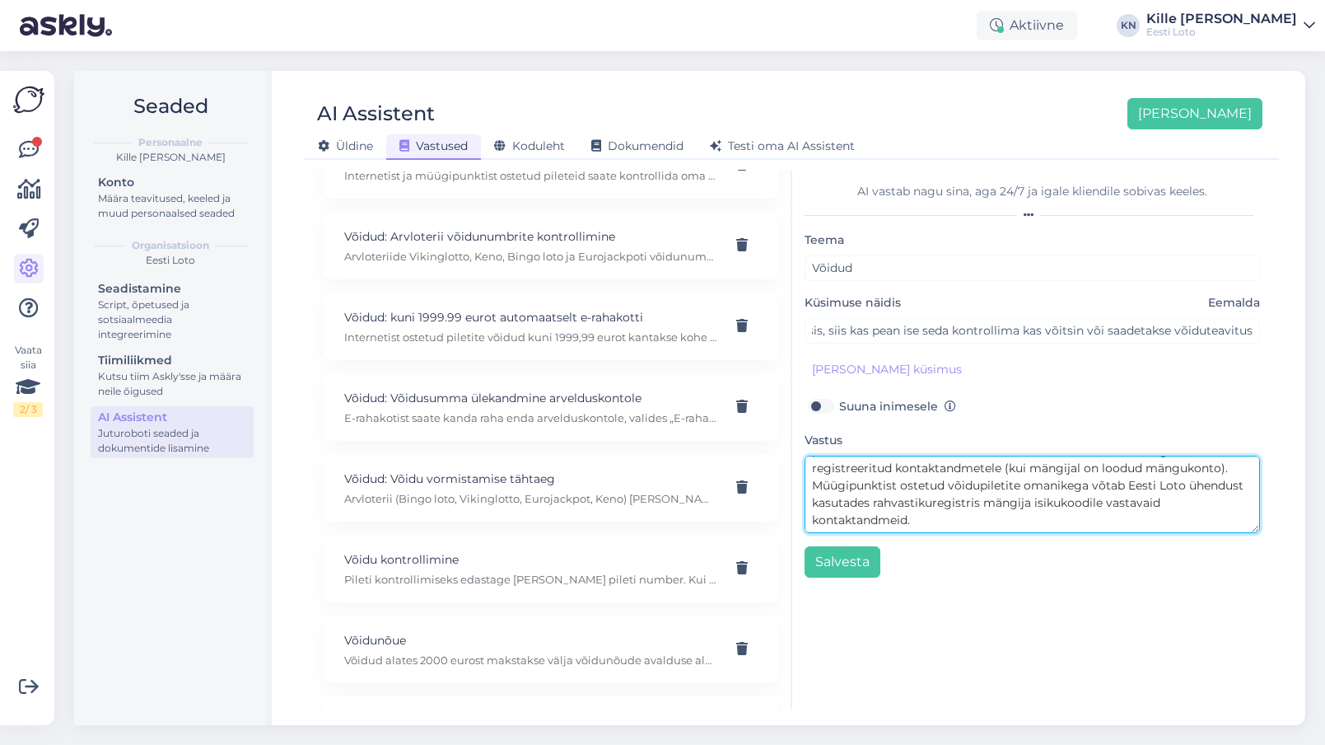
type textarea "Lisaloosi võitjatega võtab Eesti Loto ühendust hiljemalt 5 tööpäeva jooksul pär…"
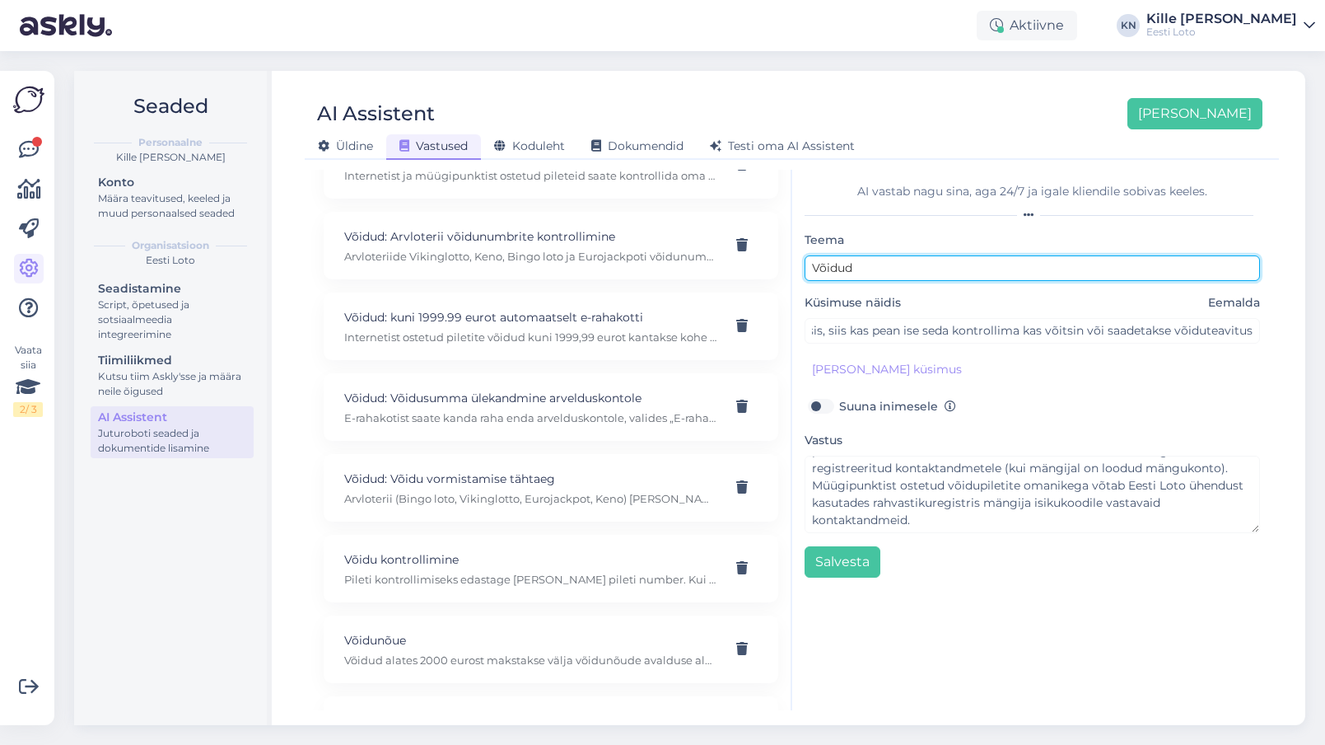
click at [867, 269] on input "Võidud" at bounding box center [1033, 268] width 456 height 26
type input "Võidud: lisaloosis võitmine"
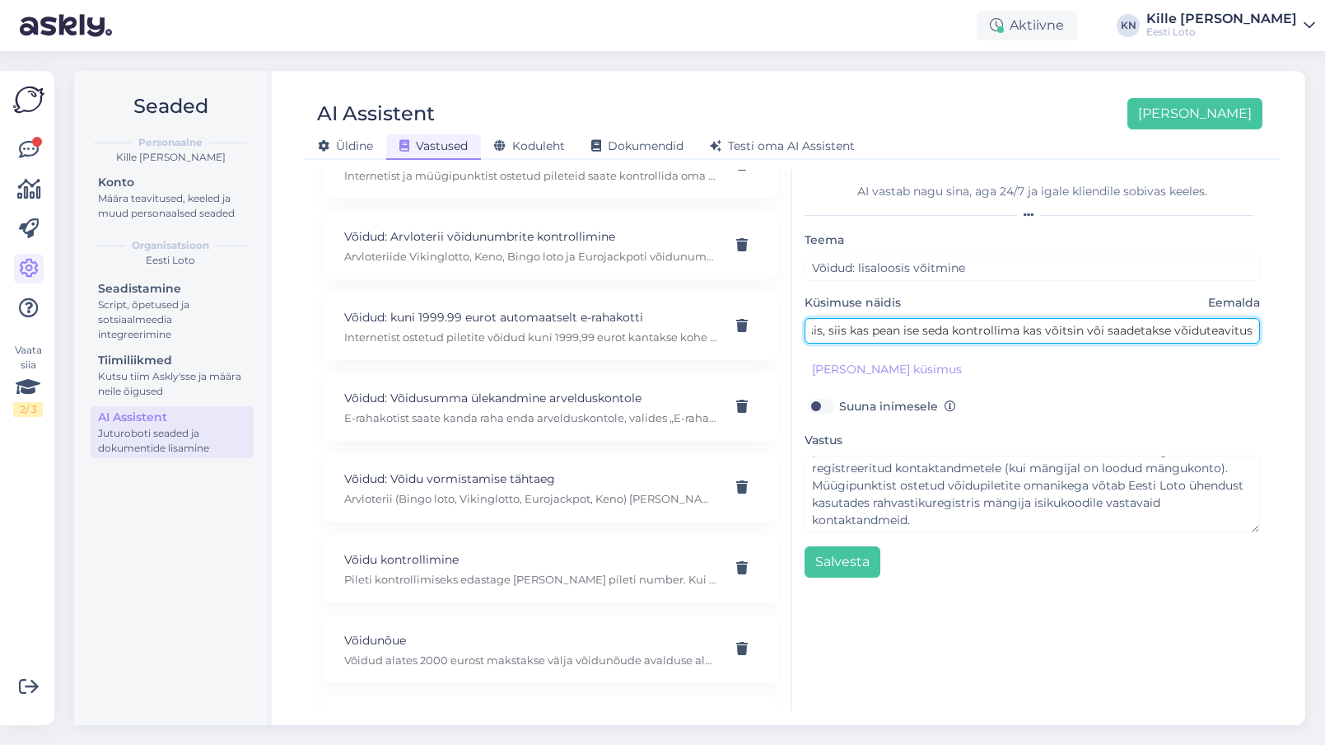
click at [858, 328] on input "Kui võidan lisaloosis, siis kas pean ise seda kontrollima kas võitsin või saade…" at bounding box center [1033, 331] width 456 height 26
drag, startPoint x: 864, startPoint y: 334, endPoint x: 705, endPoint y: 325, distance: 159.2
click at [805, 325] on input "Kui võidan lisaloosis, siis kas pean ise seda kontrollima kas võitsin või saade…" at bounding box center [1033, 331] width 456 height 26
click at [922, 326] on input "Kui võidan lisaloosis, siis kas pean ise seda kontrollima kas võitsin või saade…" at bounding box center [1033, 331] width 456 height 26
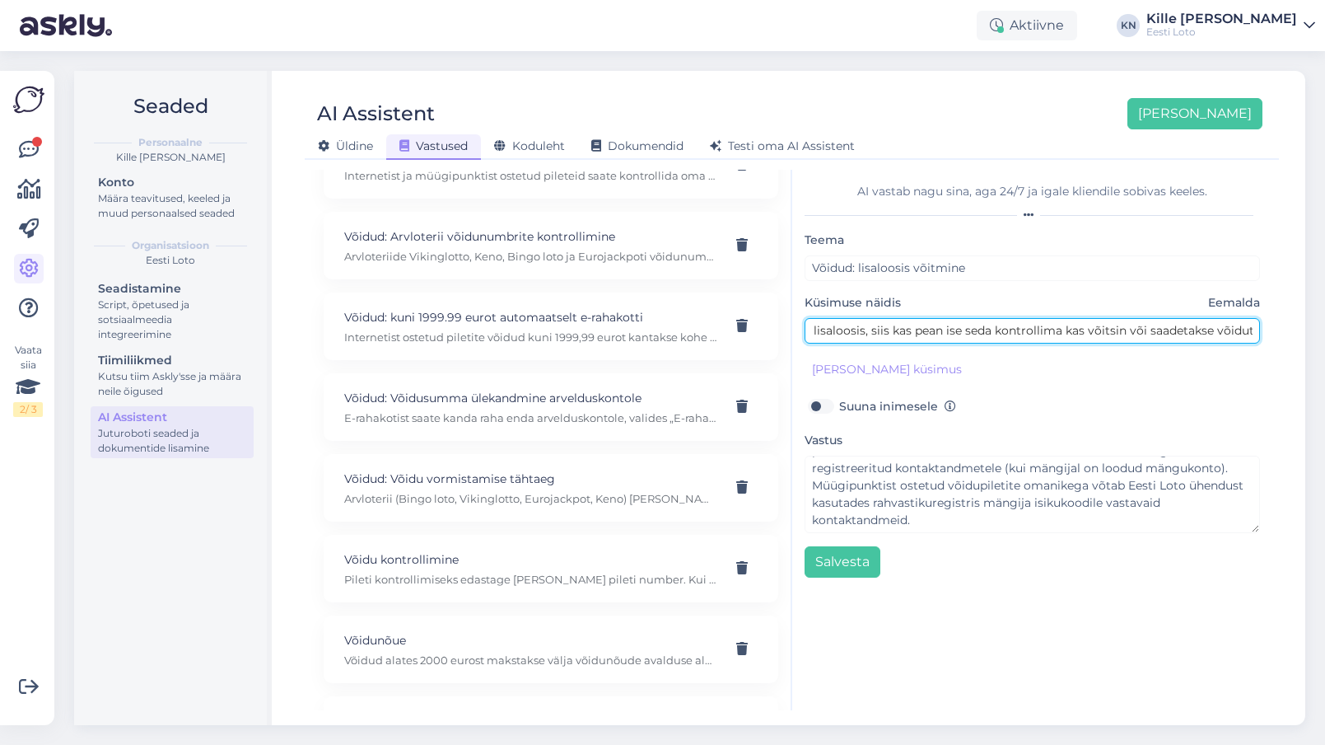
scroll to position [0, 105]
drag, startPoint x: 950, startPoint y: 326, endPoint x: 839, endPoint y: 336, distance: 110.8
click at [839, 336] on input "Kui võidan lisaloosis, siis kas pean ise seda kontrollima kas võitsin või saade…" at bounding box center [1033, 331] width 456 height 26
drag, startPoint x: 857, startPoint y: 332, endPoint x: 1269, endPoint y: 329, distance: 411.8
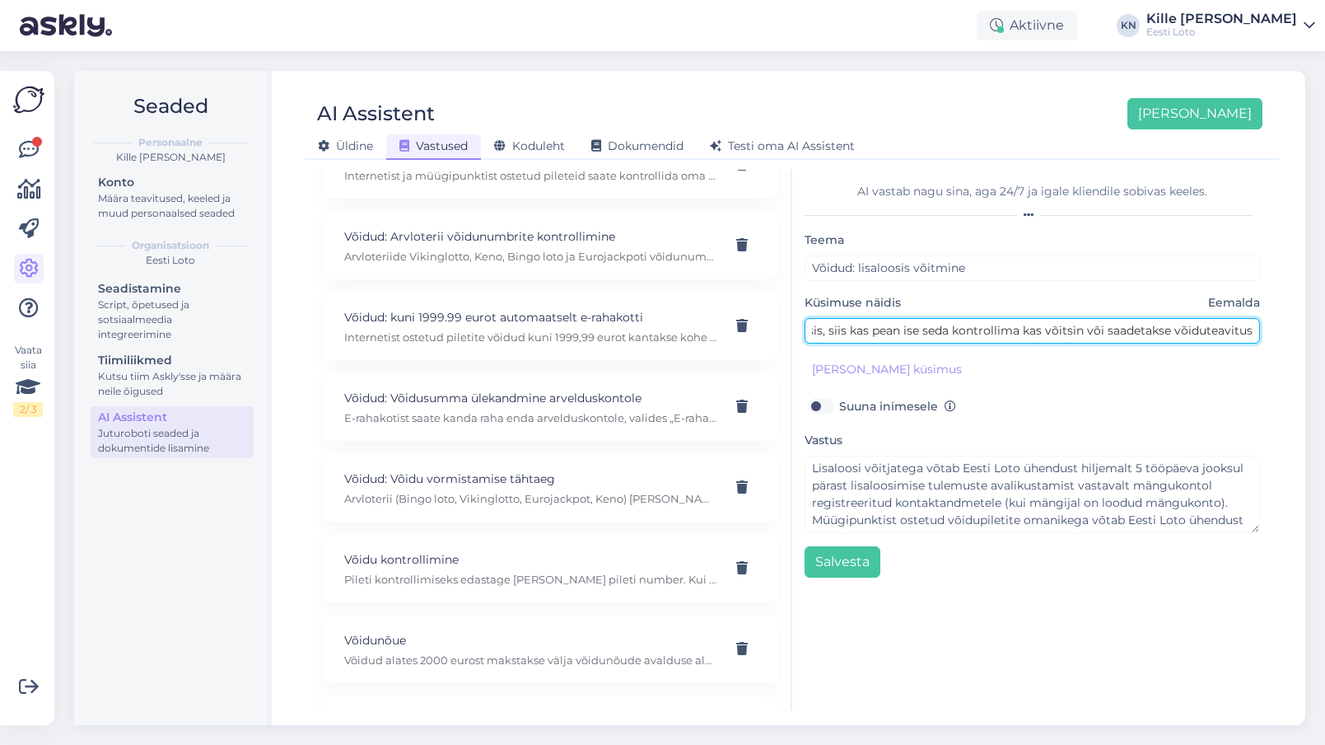
click at [1261, 329] on input "Kui võidan lisaloosis, siis kas pean ise seda kontrollima kas võitsin või saade…" at bounding box center [1033, 331] width 456 height 26
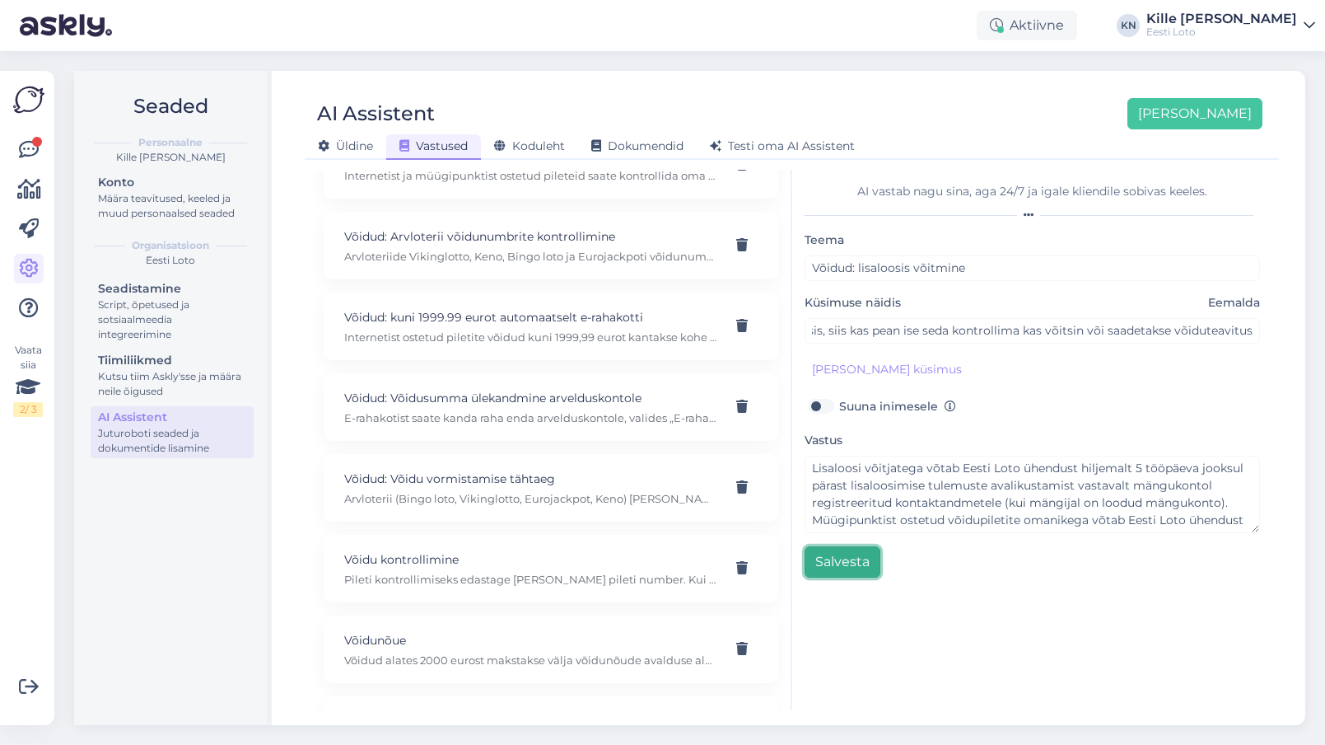
click at [834, 565] on button "Salvesta" at bounding box center [843, 561] width 76 height 31
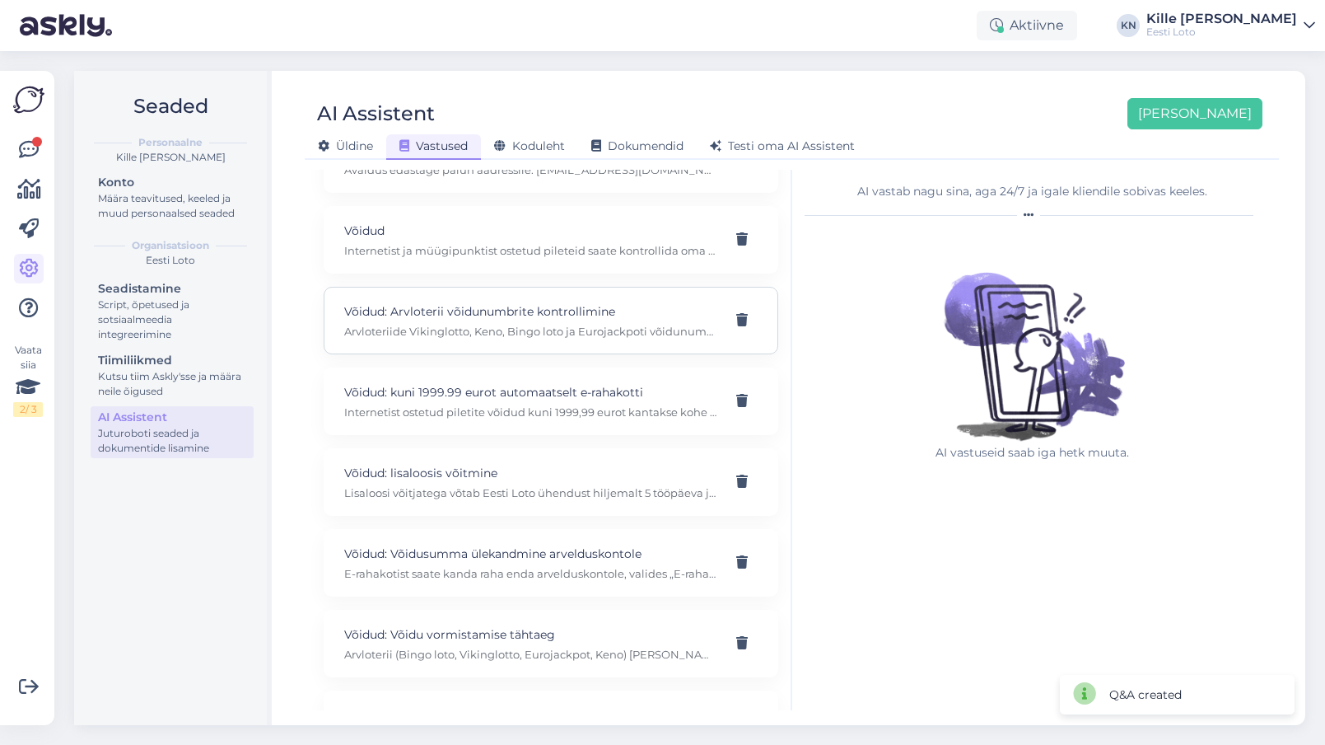
scroll to position [11412, 0]
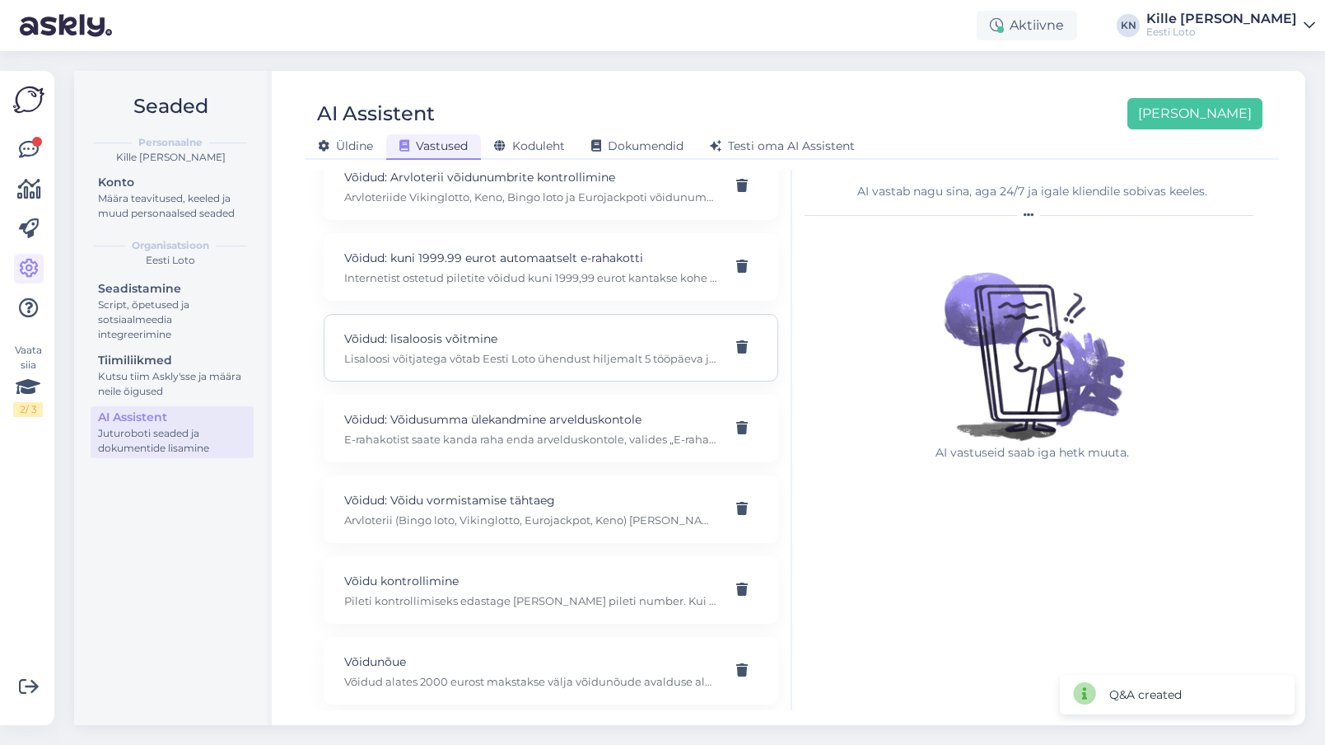
click at [496, 351] on p "Lisaloosi võitjatega võtab Eesti Loto ühendust hiljemalt 5 tööpäeva jooksul pär…" at bounding box center [531, 358] width 374 height 15
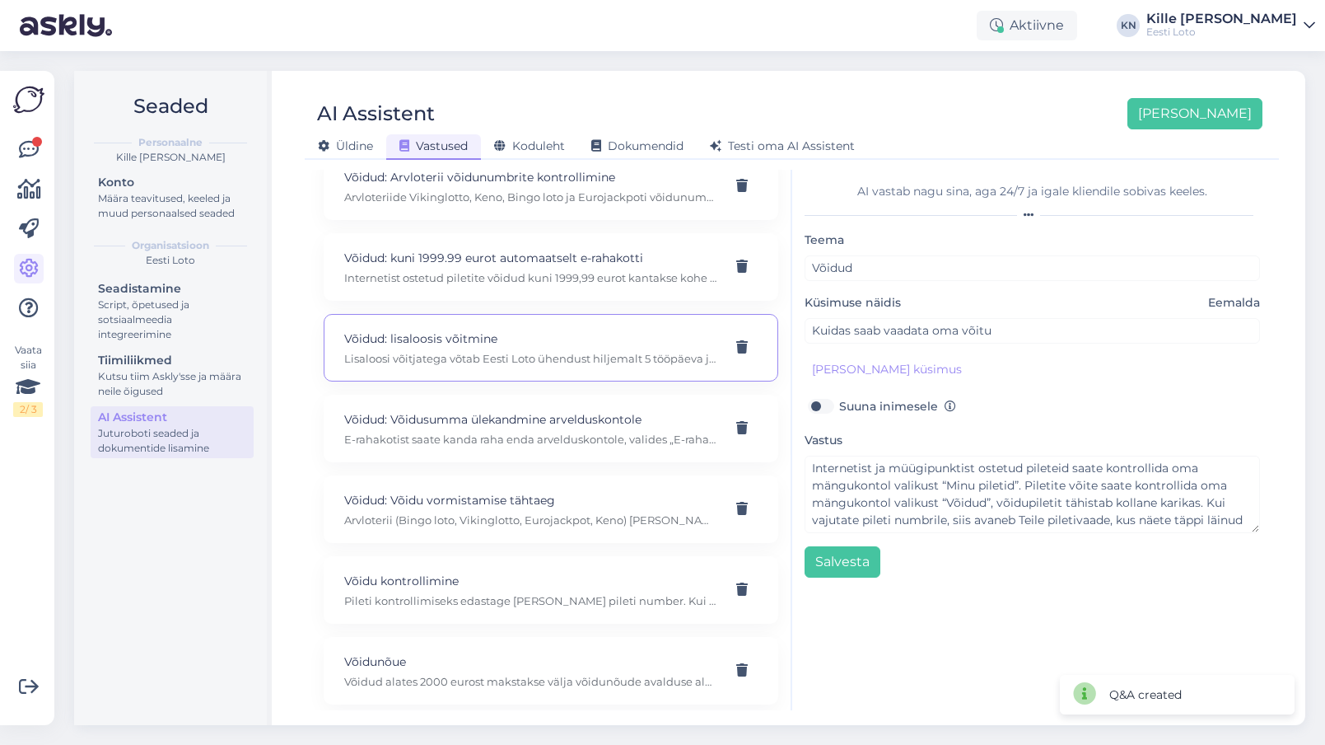
type input "Võidud: lisaloosis võitmine"
type input "Kui võidan lisaloosis, siis kas pean ise seda kontrollima kas võitsin või saade…"
type textarea "Lisaloosi võitjatega võtab Eesti Loto ühendust hiljemalt 5 tööpäeva jooksul pär…"
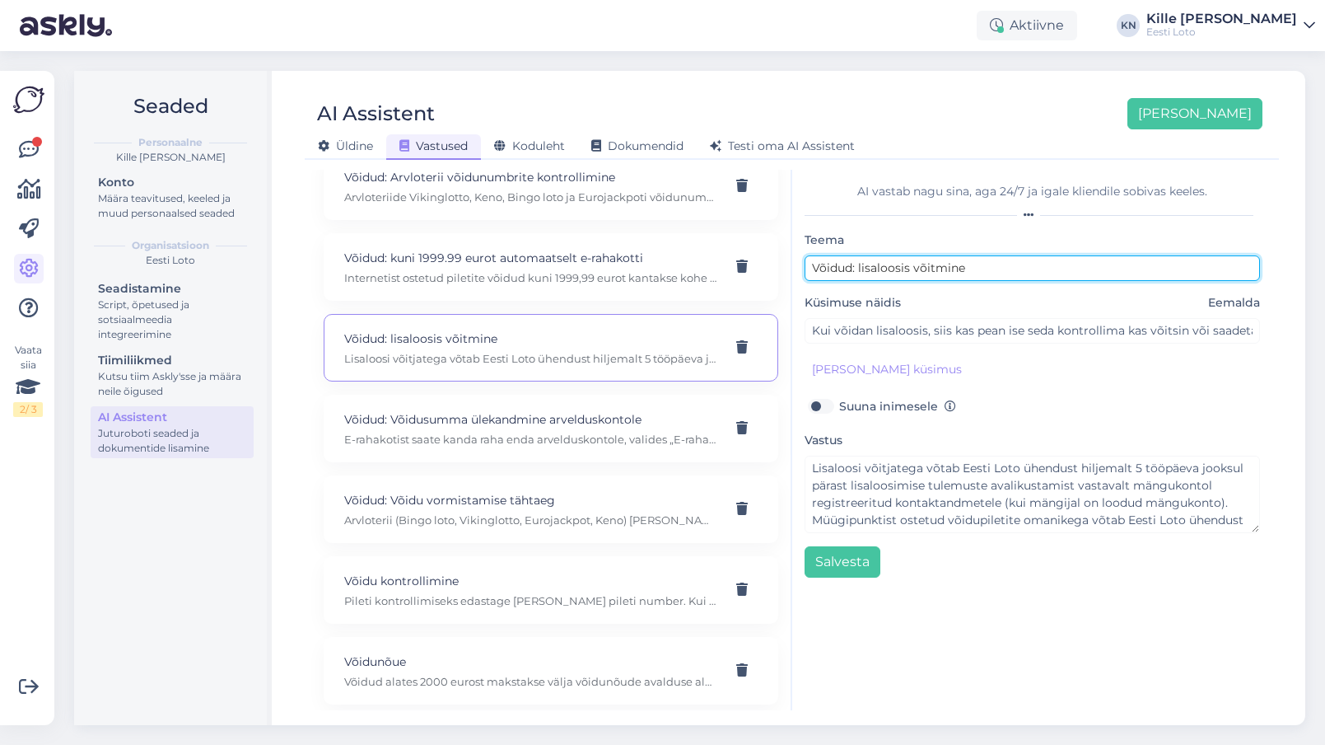
click at [860, 270] on input "Võidud: lisaloosis võitmine" at bounding box center [1033, 268] width 456 height 26
type input "Võidud: Lisaloosis võitmine"
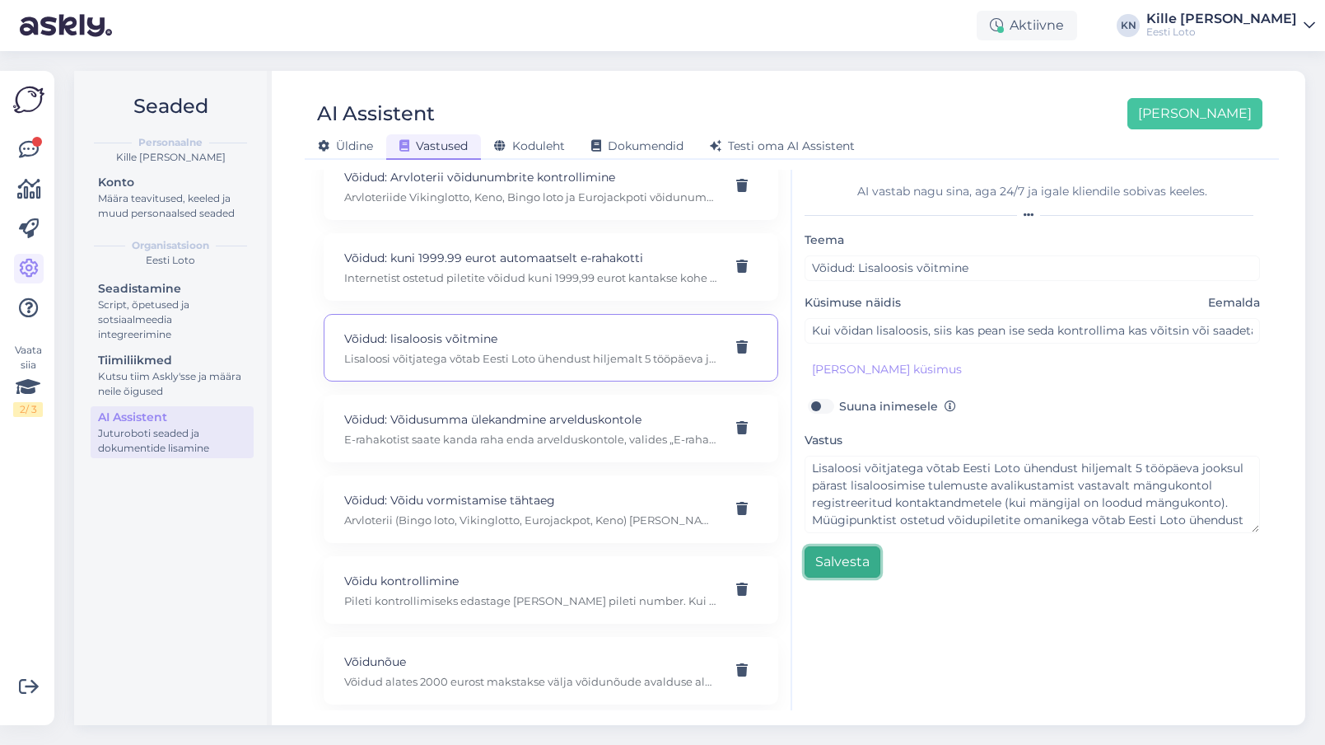
click at [855, 563] on button "Salvesta" at bounding box center [843, 561] width 76 height 31
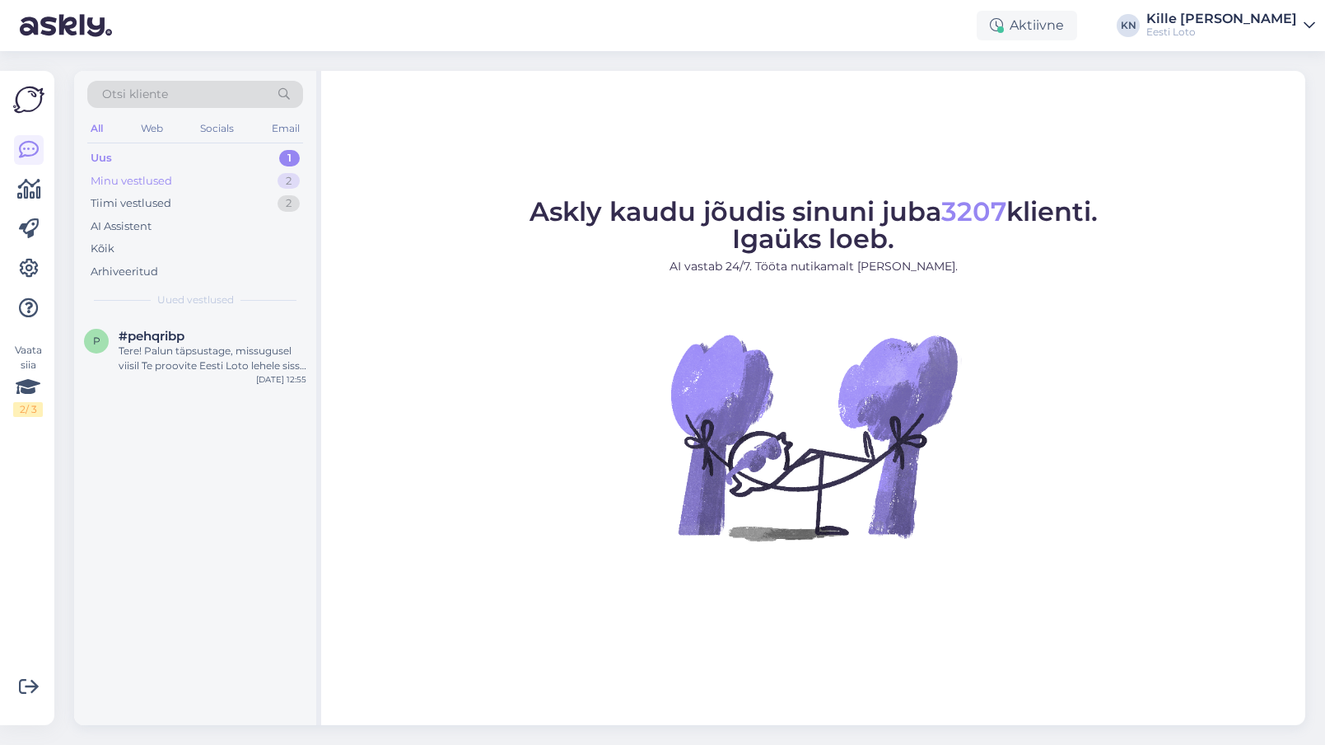
click at [131, 186] on div "Minu vestlused" at bounding box center [132, 181] width 82 height 16
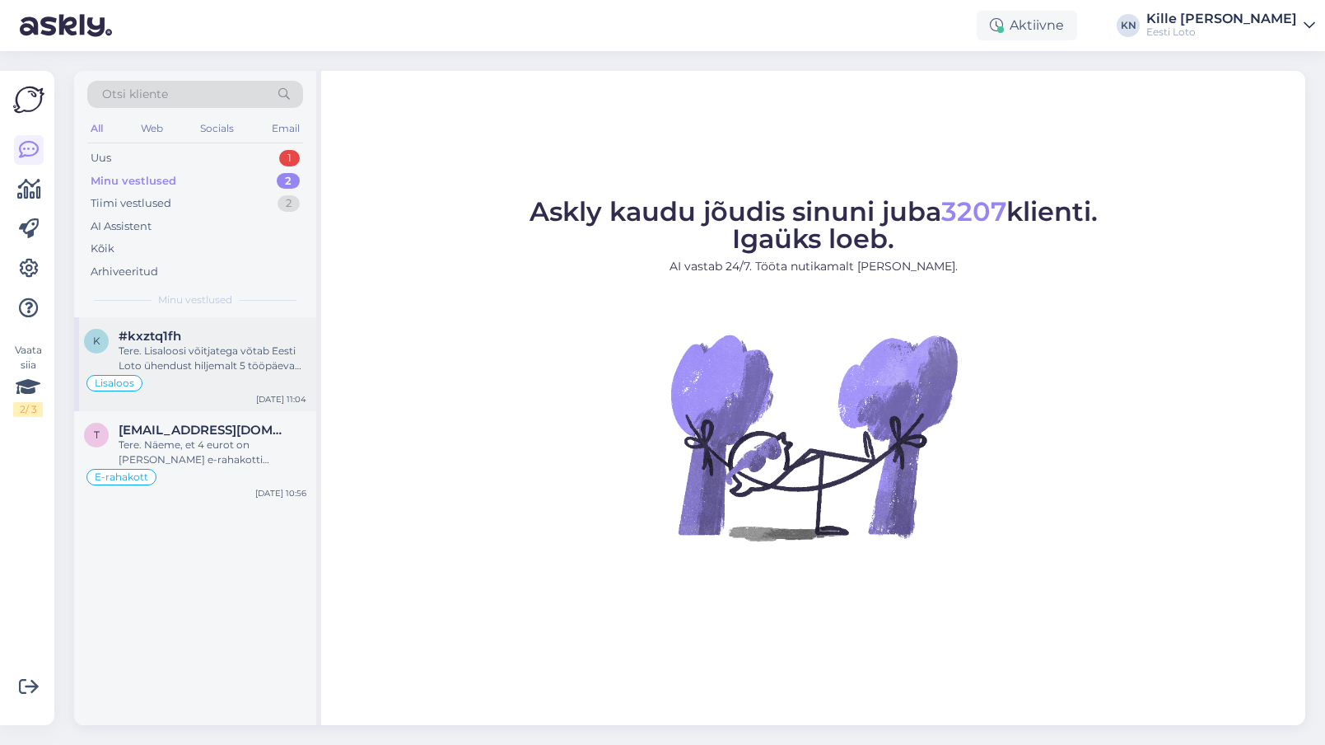
click at [165, 337] on span "#kxztq1fh" at bounding box center [150, 336] width 63 height 15
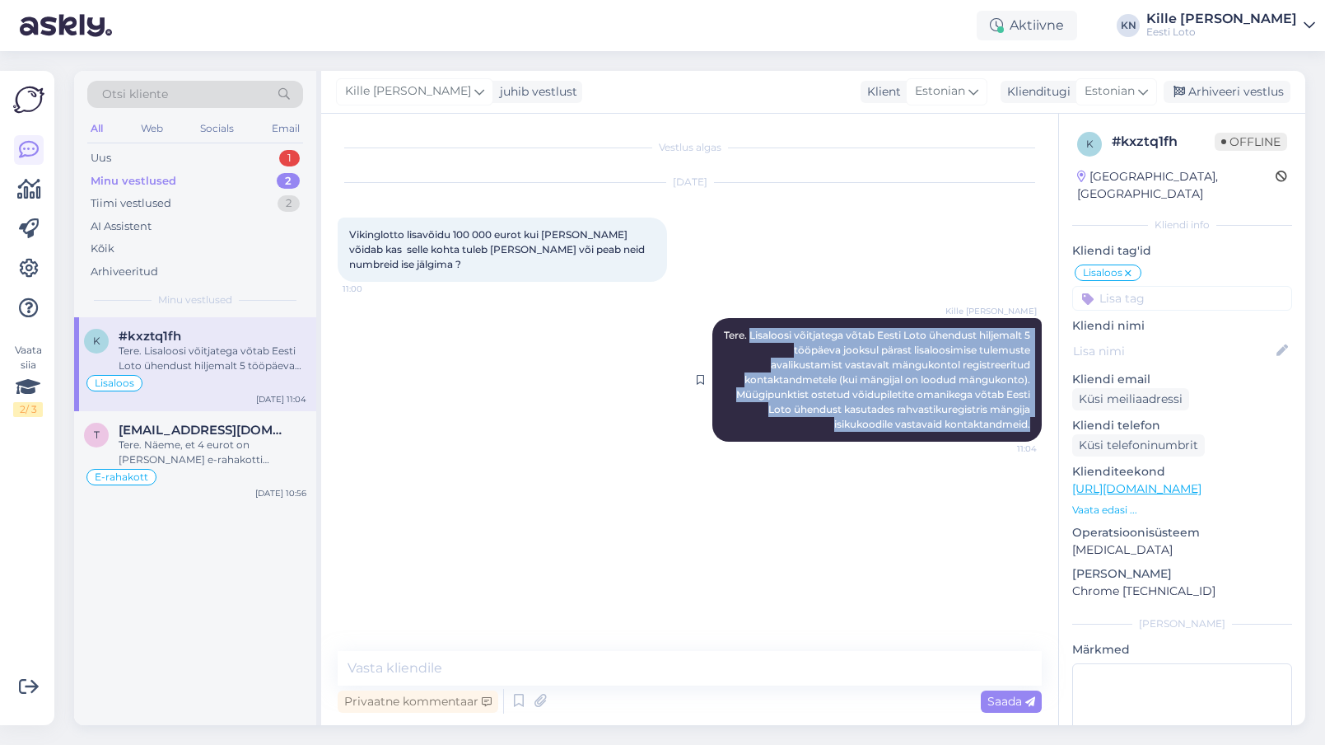
drag, startPoint x: 1035, startPoint y: 428, endPoint x: 755, endPoint y: 339, distance: 293.8
click at [755, 339] on div "Kille Nevolihhin Tere. Lisaloosi võitjatega võtab Eesti Loto ühendust hiljemalt…" at bounding box center [876, 380] width 329 height 124
copy span "Lisaloosi võitjatega võtab Eesti Loto ühendust hiljemalt 5 tööpäeva jooksul pär…"
click at [1269, 96] on div "Arhiveeri vestlus" at bounding box center [1227, 92] width 127 height 22
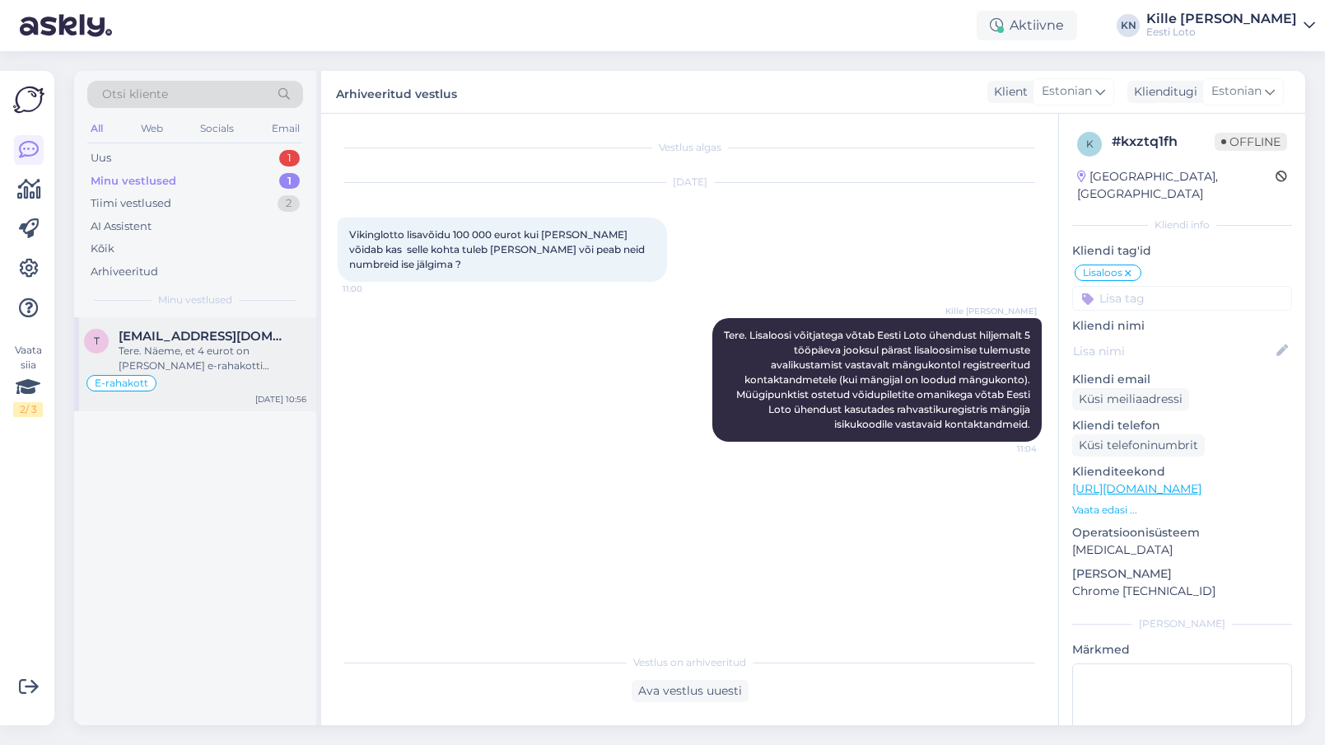
click at [234, 320] on div "t taunoe30@gmail.com Tere. Näeme, et 4 eurot on täna Teie e-rahakotti laekunud.…" at bounding box center [195, 364] width 242 height 94
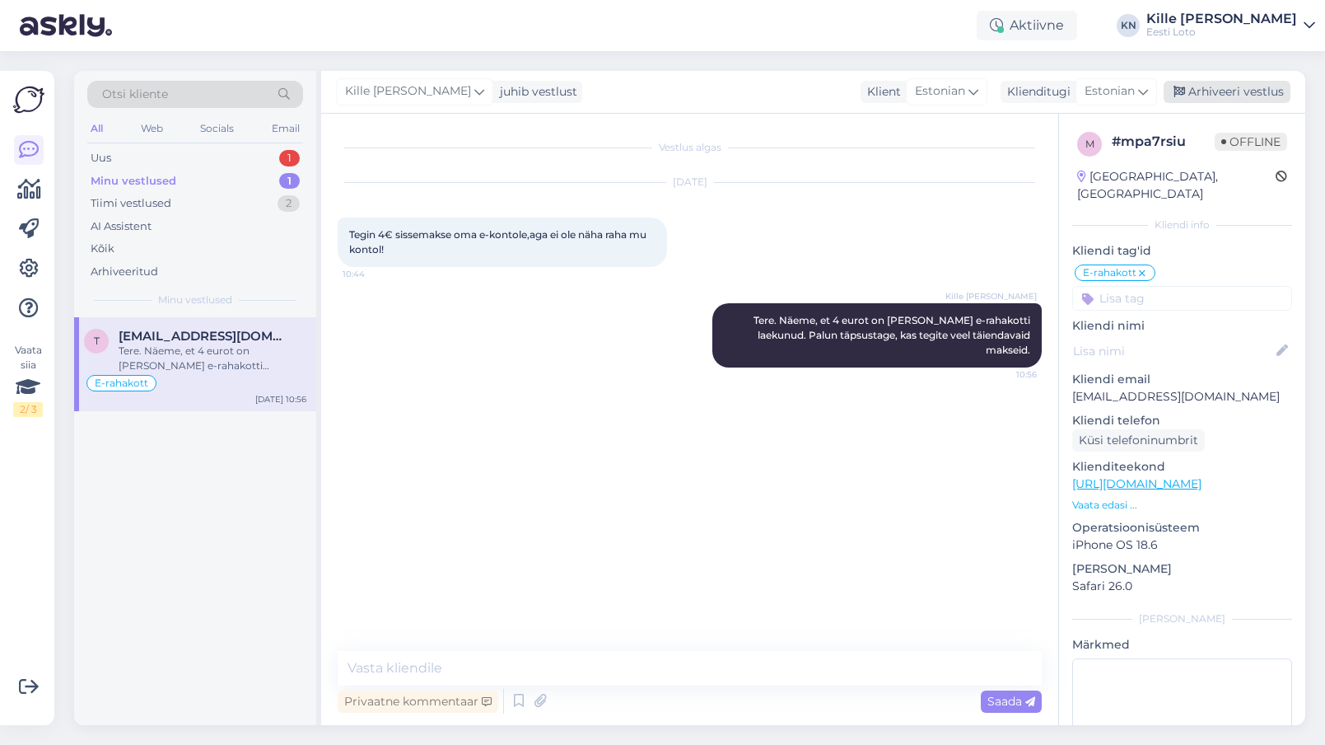
click at [1246, 93] on div "Arhiveeri vestlus" at bounding box center [1227, 92] width 127 height 22
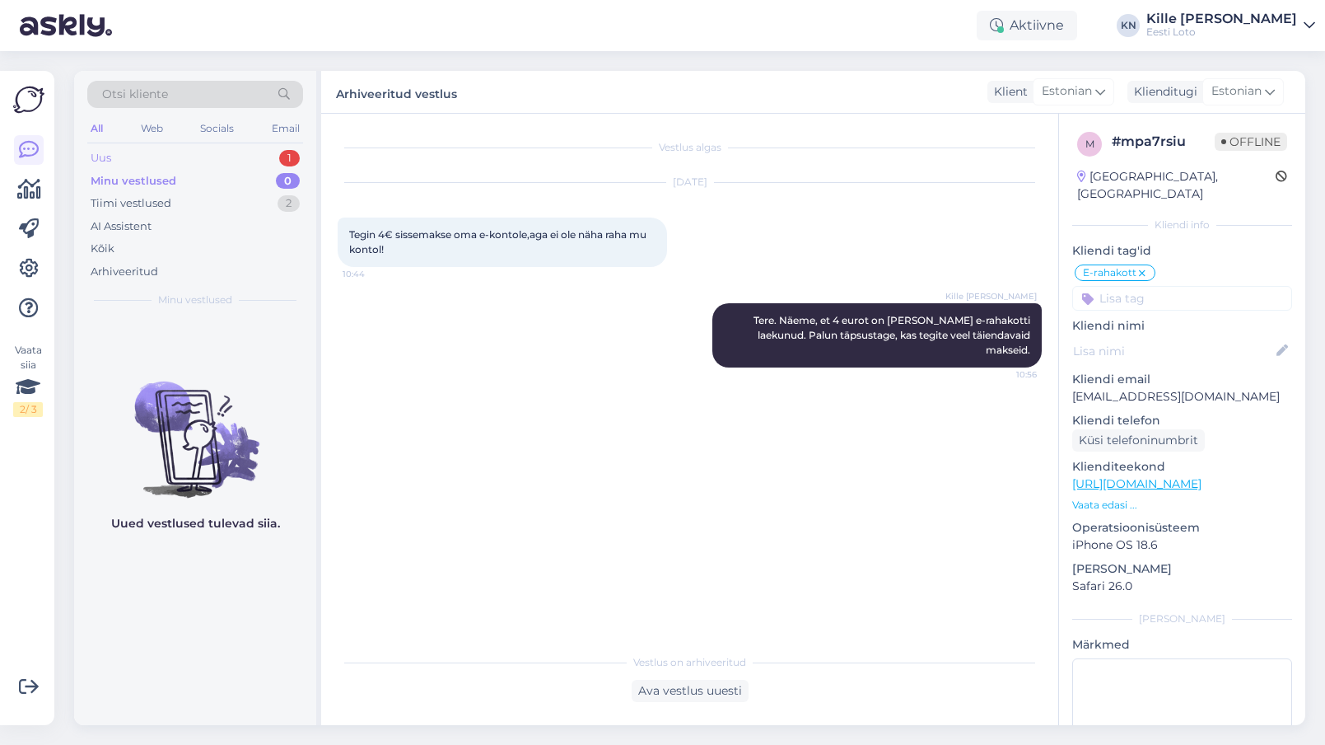
click at [170, 164] on div "Uus 1" at bounding box center [195, 158] width 216 height 23
